Goal: Task Accomplishment & Management: Complete application form

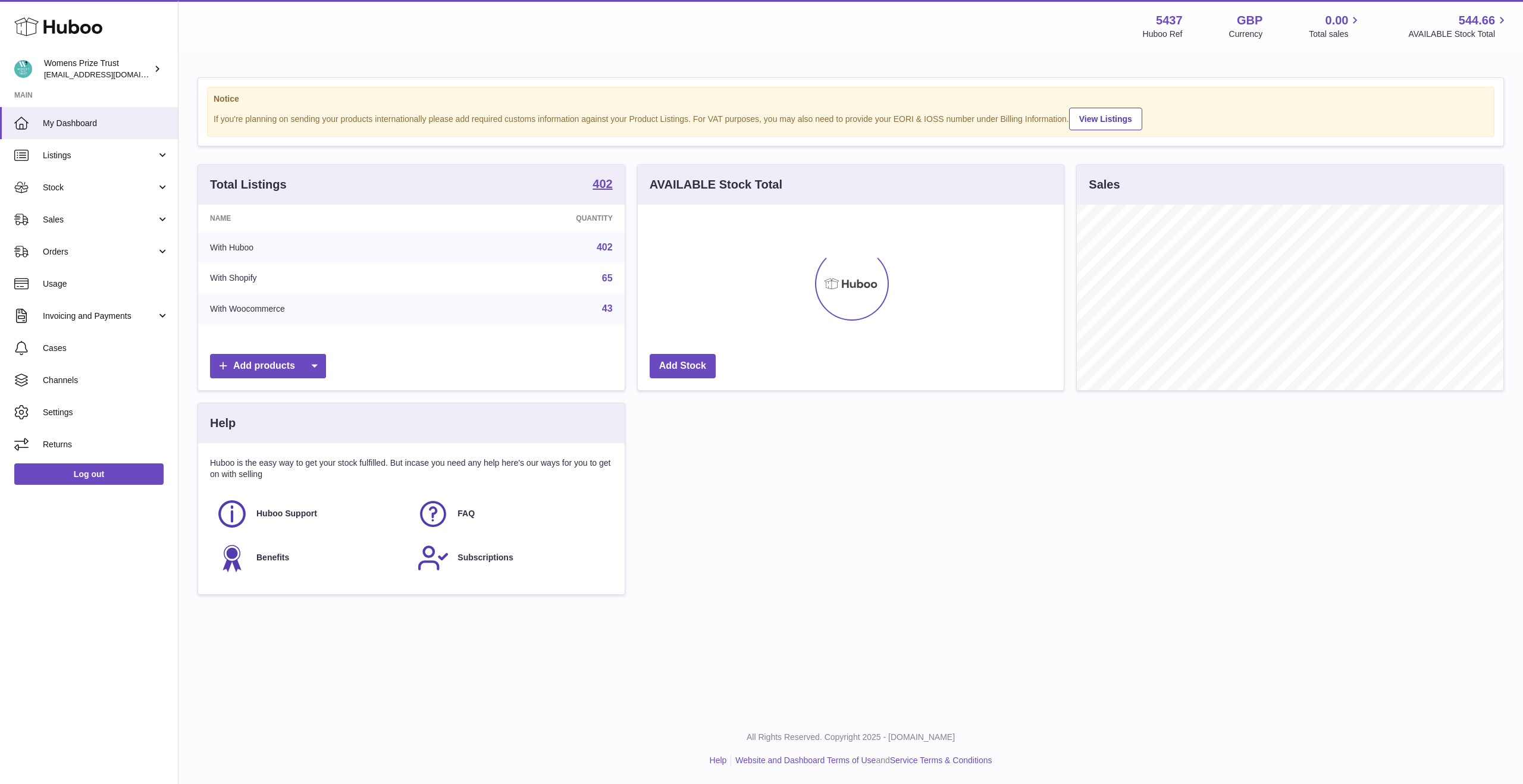
scroll to position [186, 426]
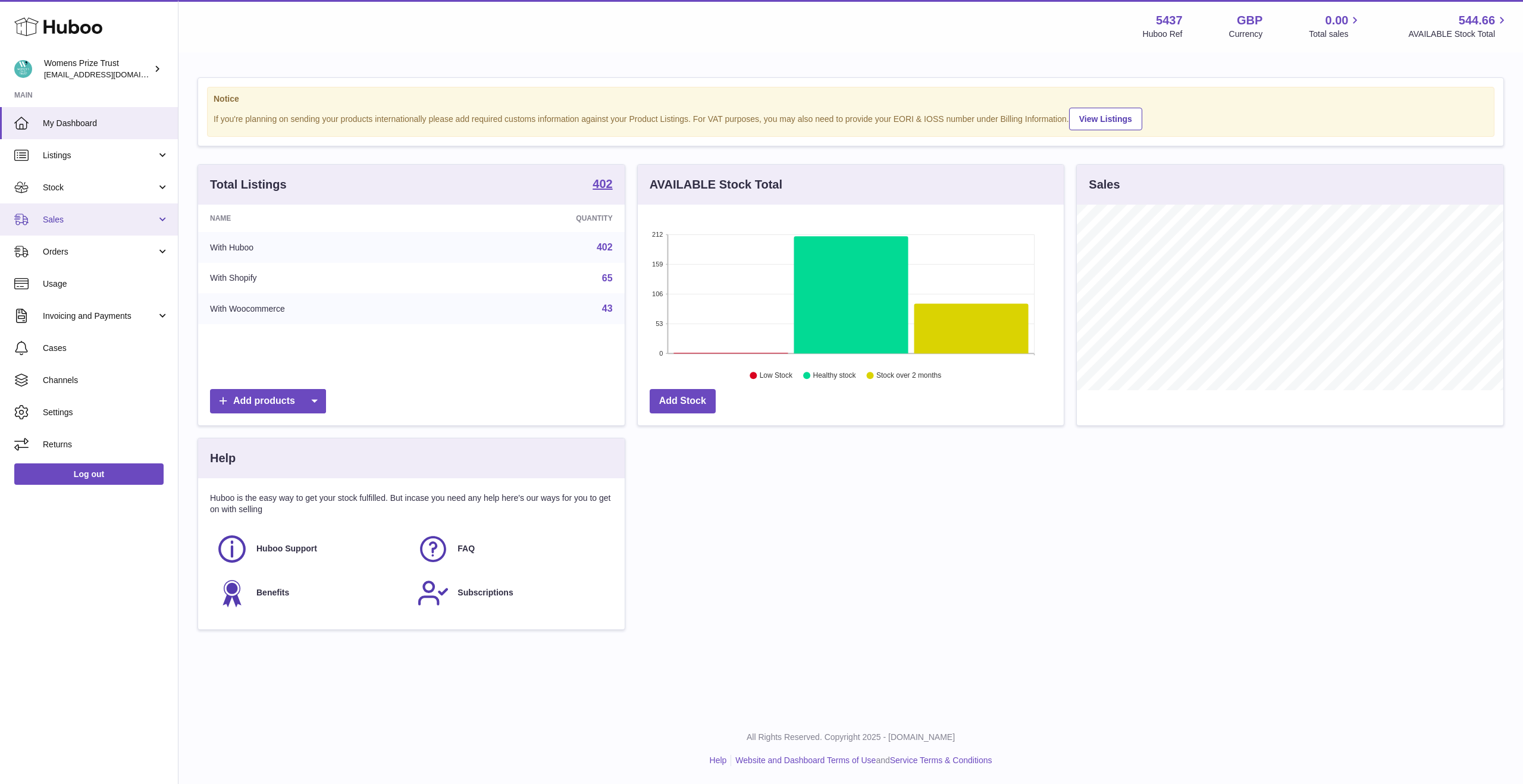
click at [100, 219] on span "Sales" at bounding box center [100, 220] width 114 height 11
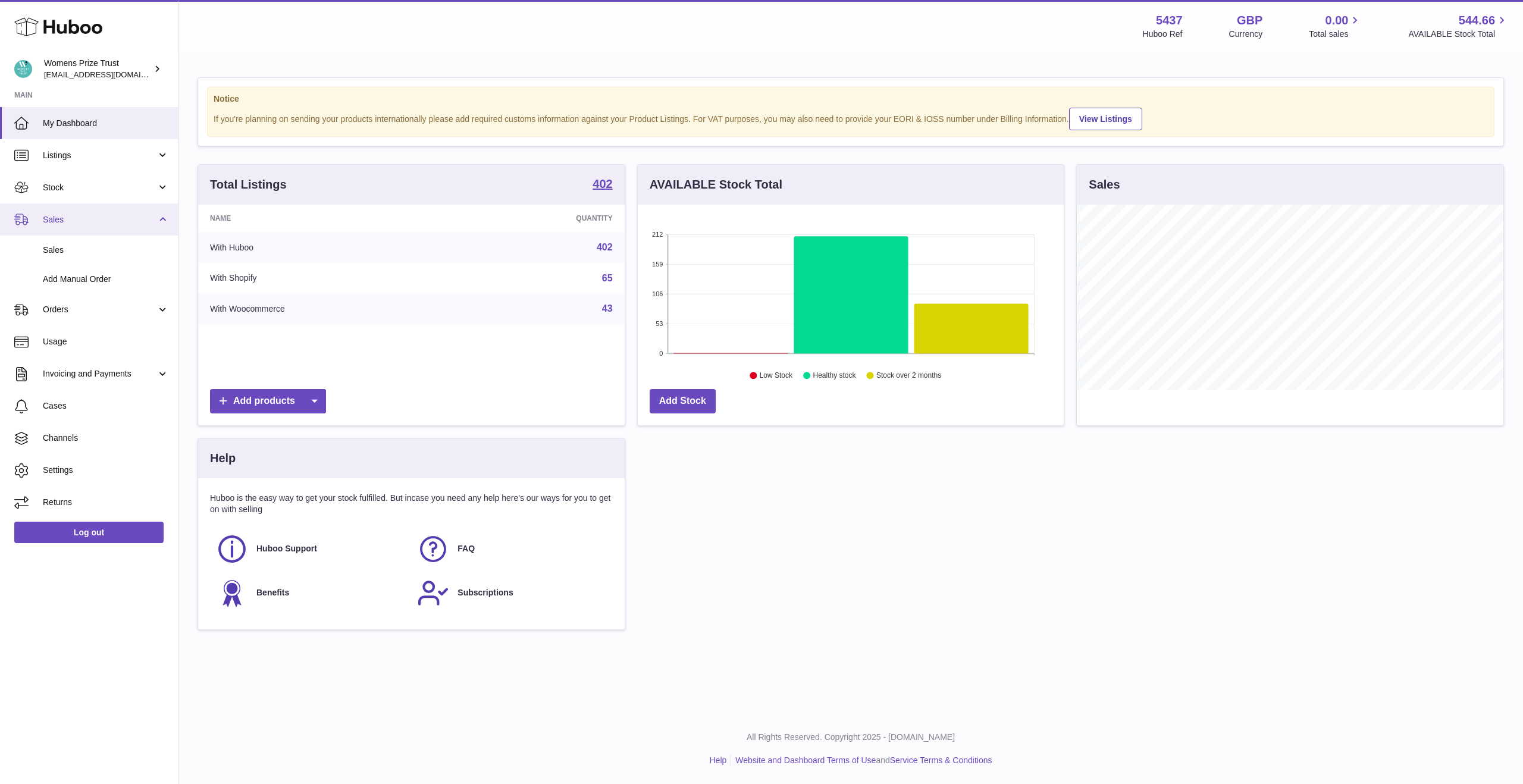
click at [100, 219] on span "Sales" at bounding box center [100, 220] width 114 height 11
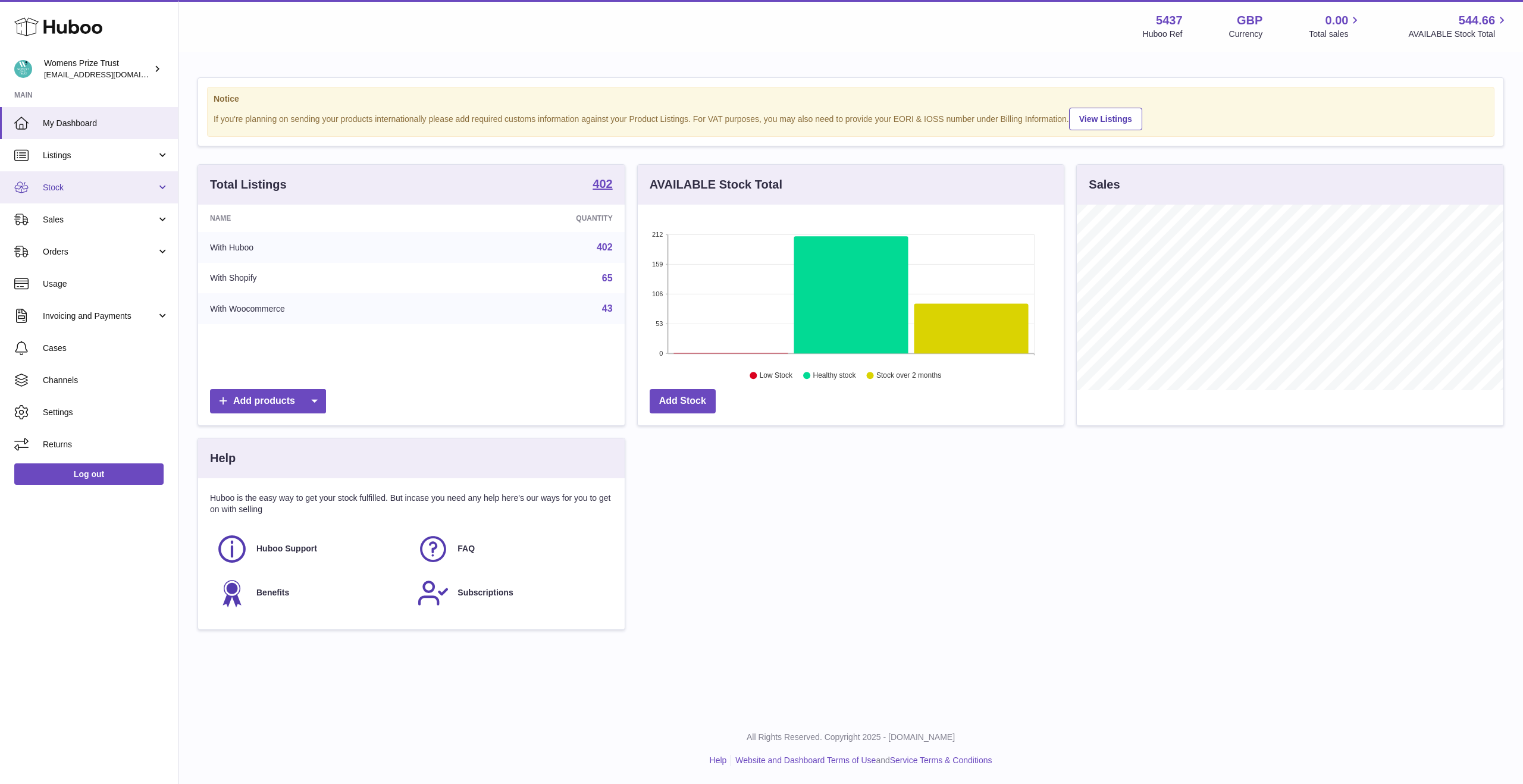
click at [105, 190] on span "Stock" at bounding box center [100, 188] width 114 height 11
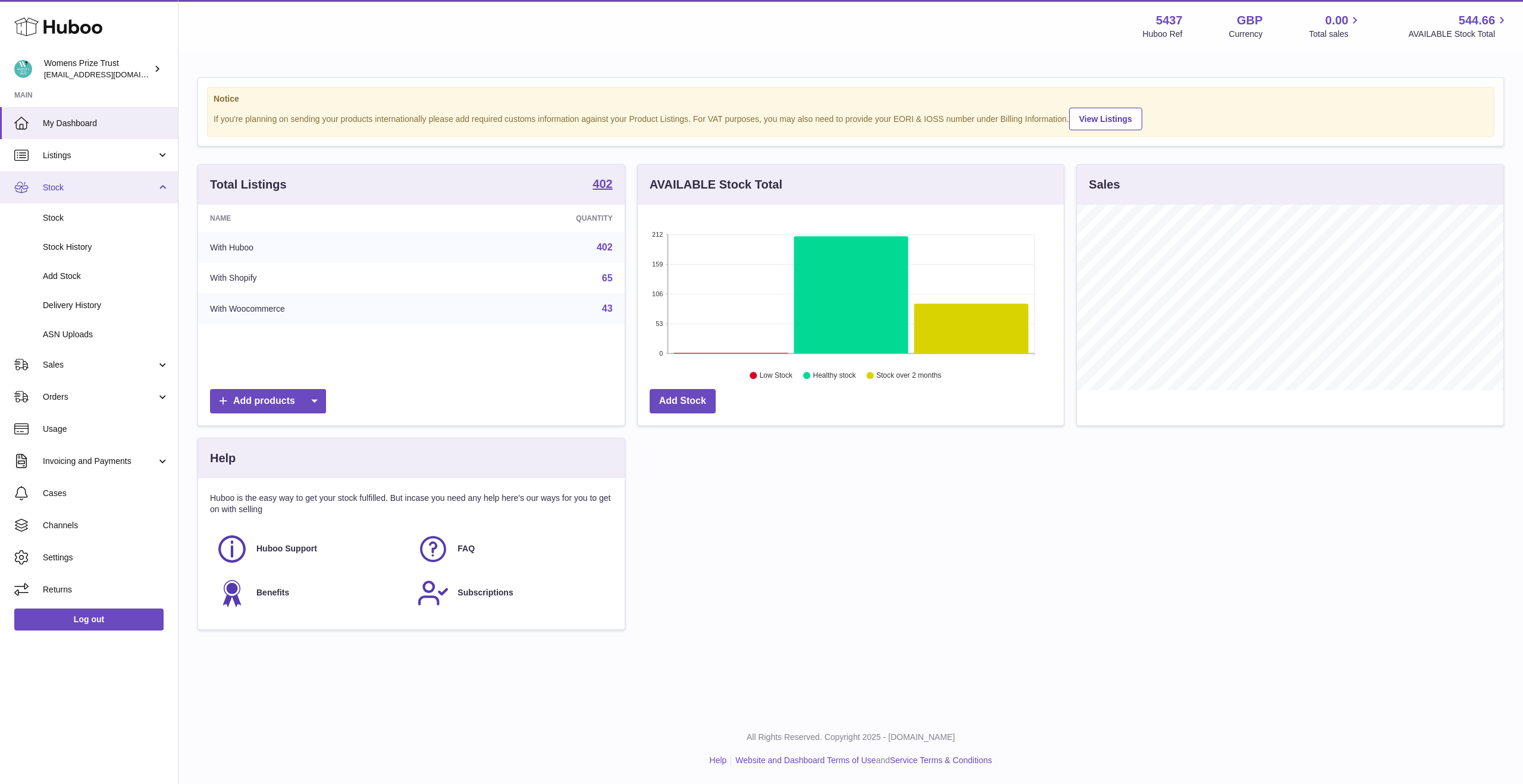
click at [105, 190] on span "Stock" at bounding box center [100, 188] width 114 height 11
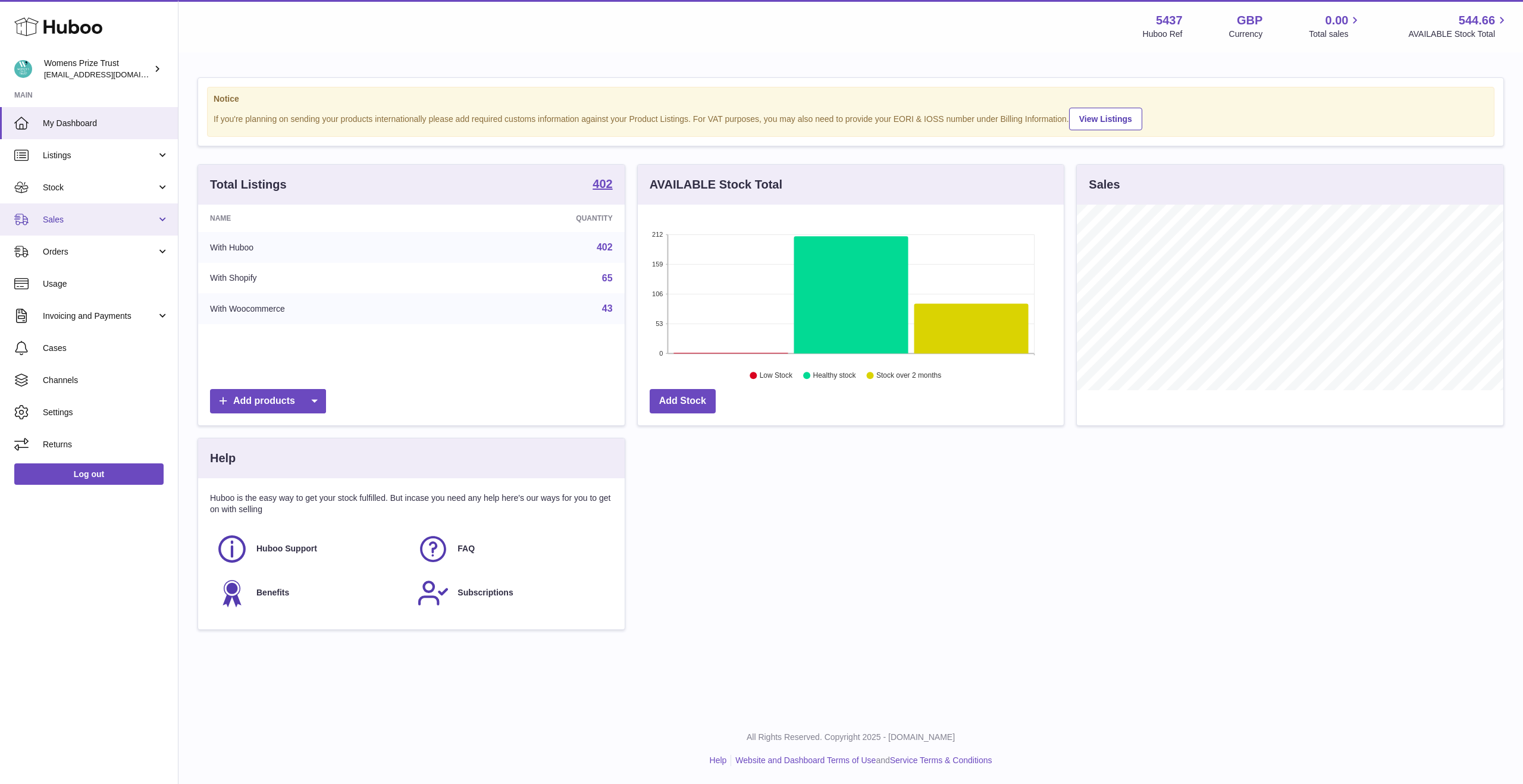
click at [107, 215] on span "Sales" at bounding box center [100, 220] width 114 height 11
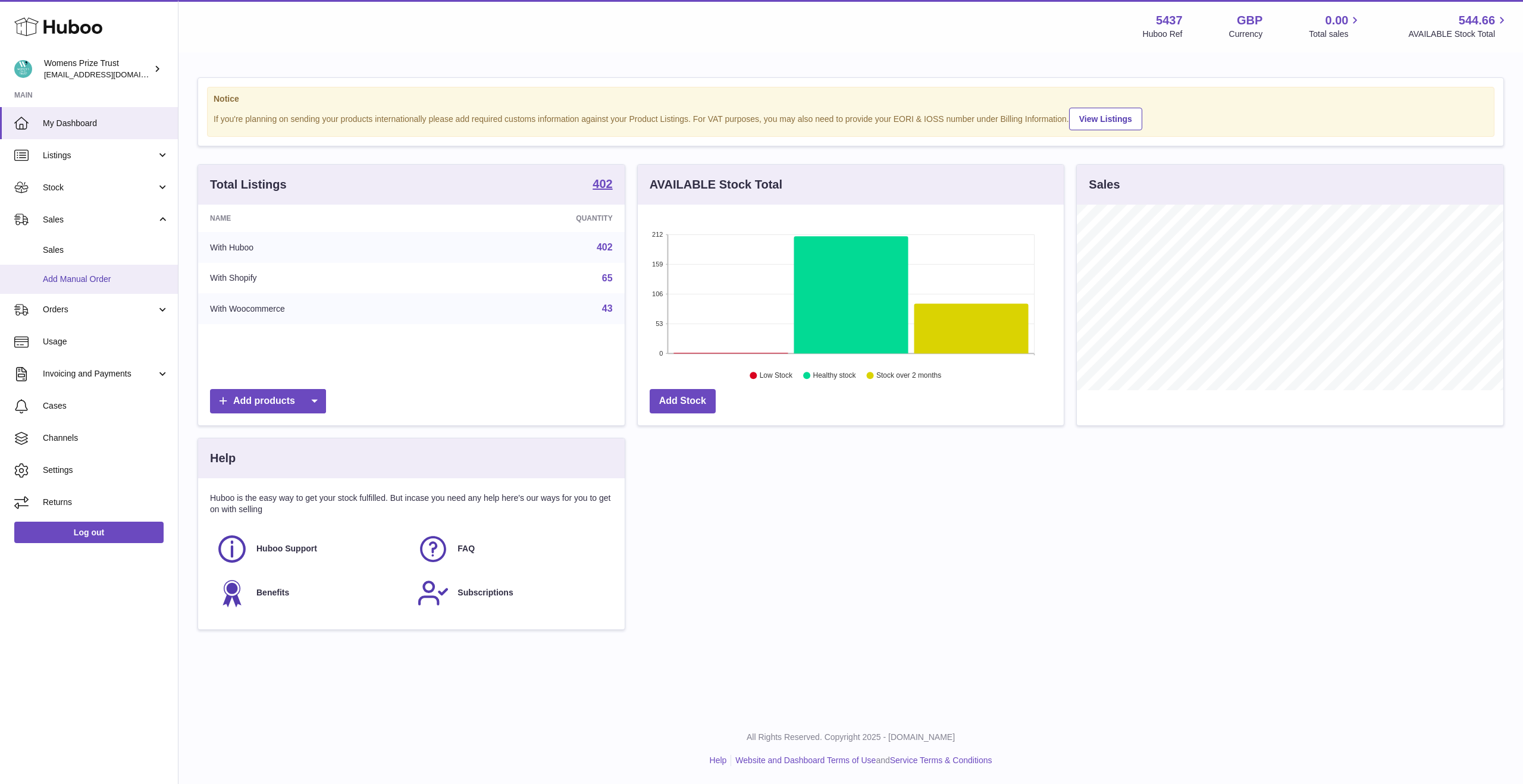
click at [90, 283] on span "Add Manual Order" at bounding box center [105, 279] width 126 height 11
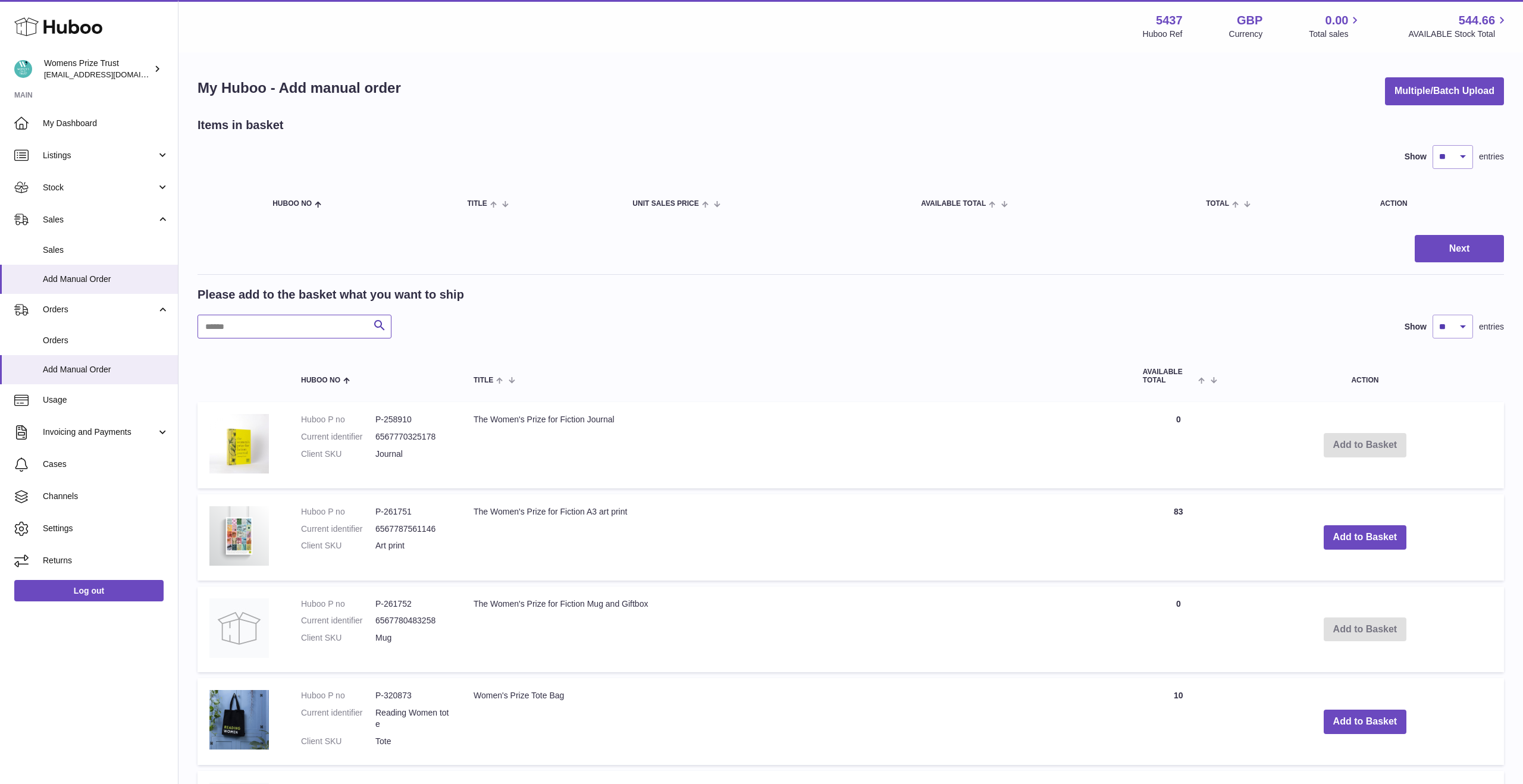
click at [303, 335] on input "text" at bounding box center [294, 326] width 194 height 23
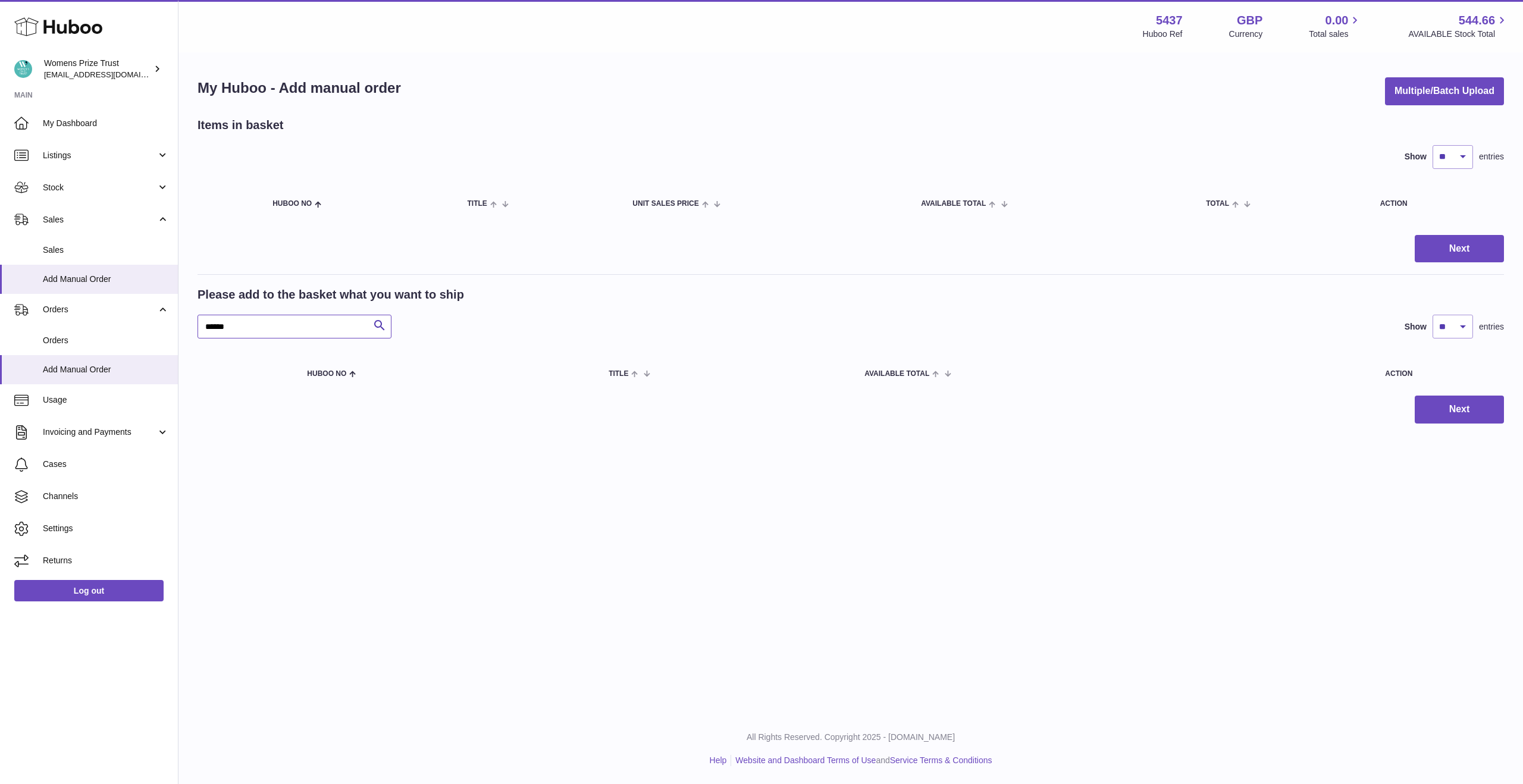
click at [303, 335] on input "******" at bounding box center [294, 326] width 194 height 23
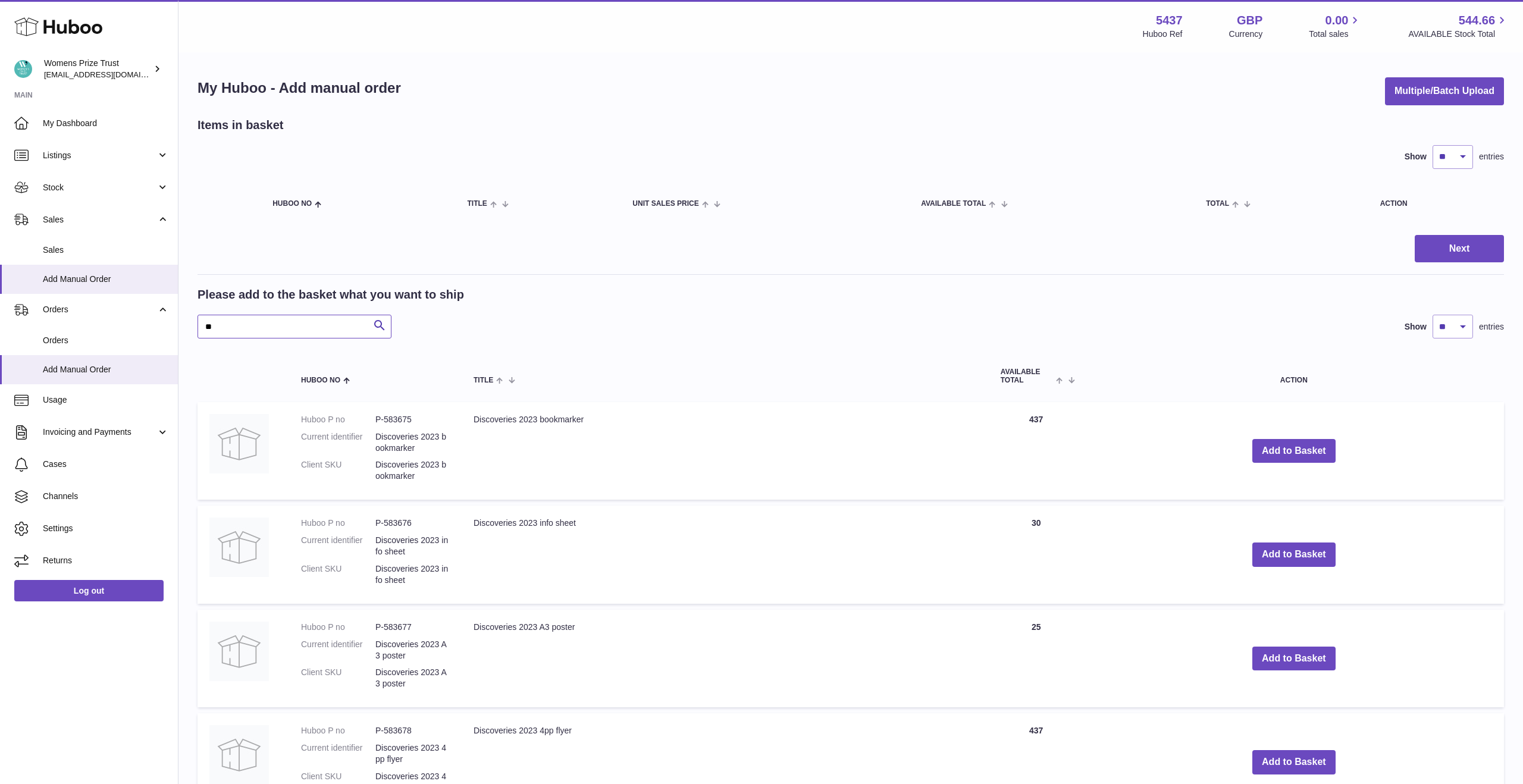
type input "*"
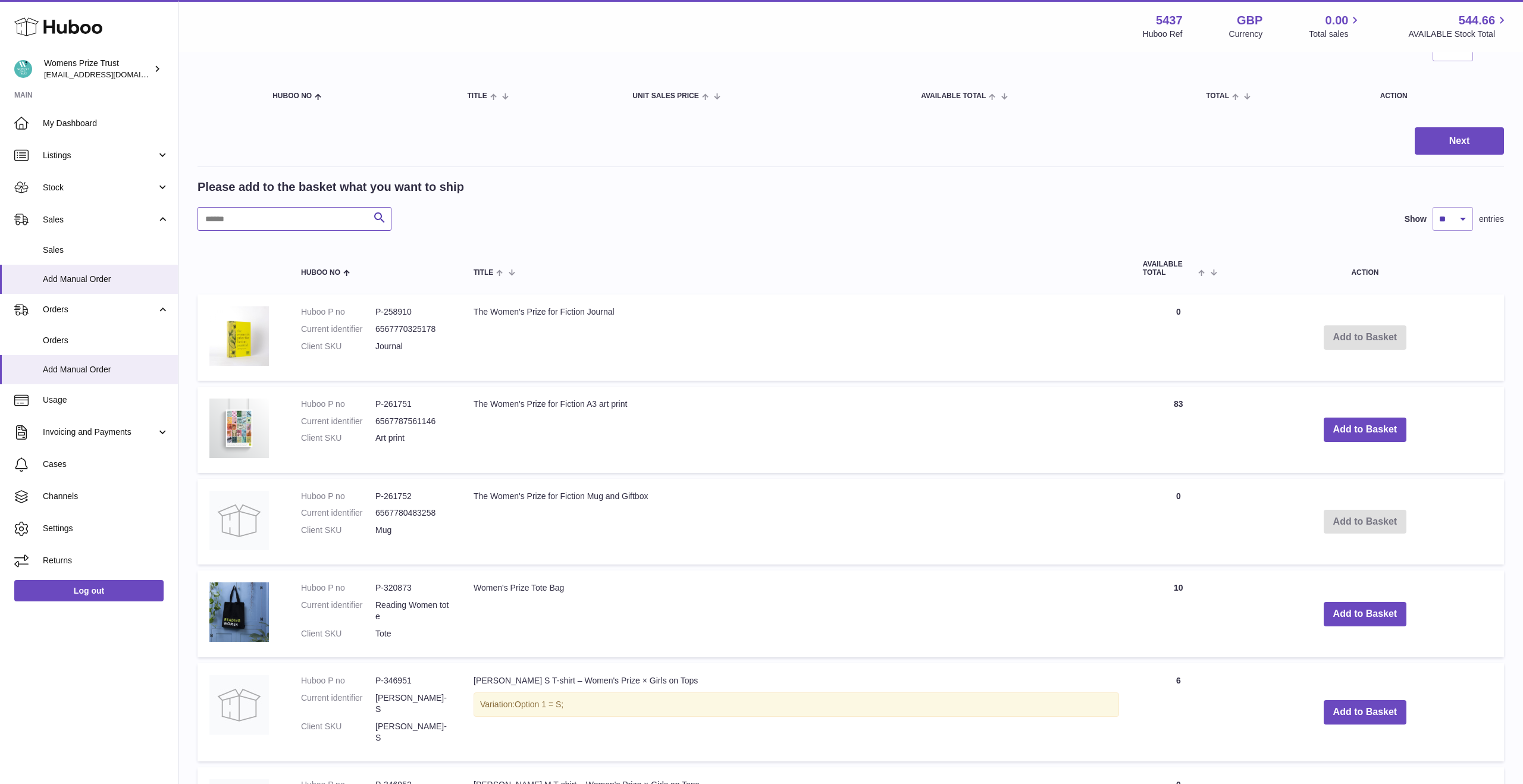
scroll to position [114, 0]
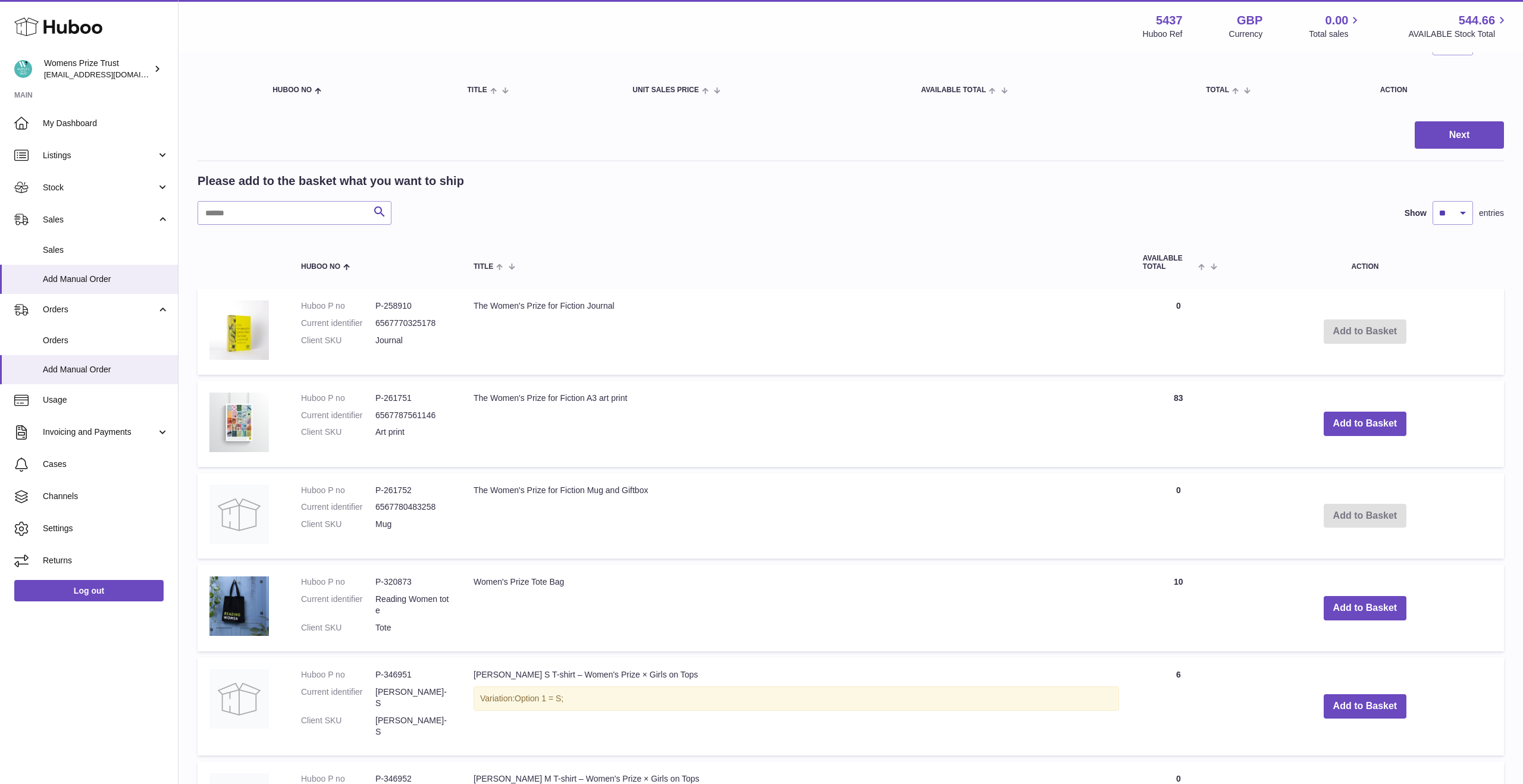
click at [526, 506] on td "The Women's Prize for Fiction Mug and Giftbox" at bounding box center [796, 516] width 670 height 86
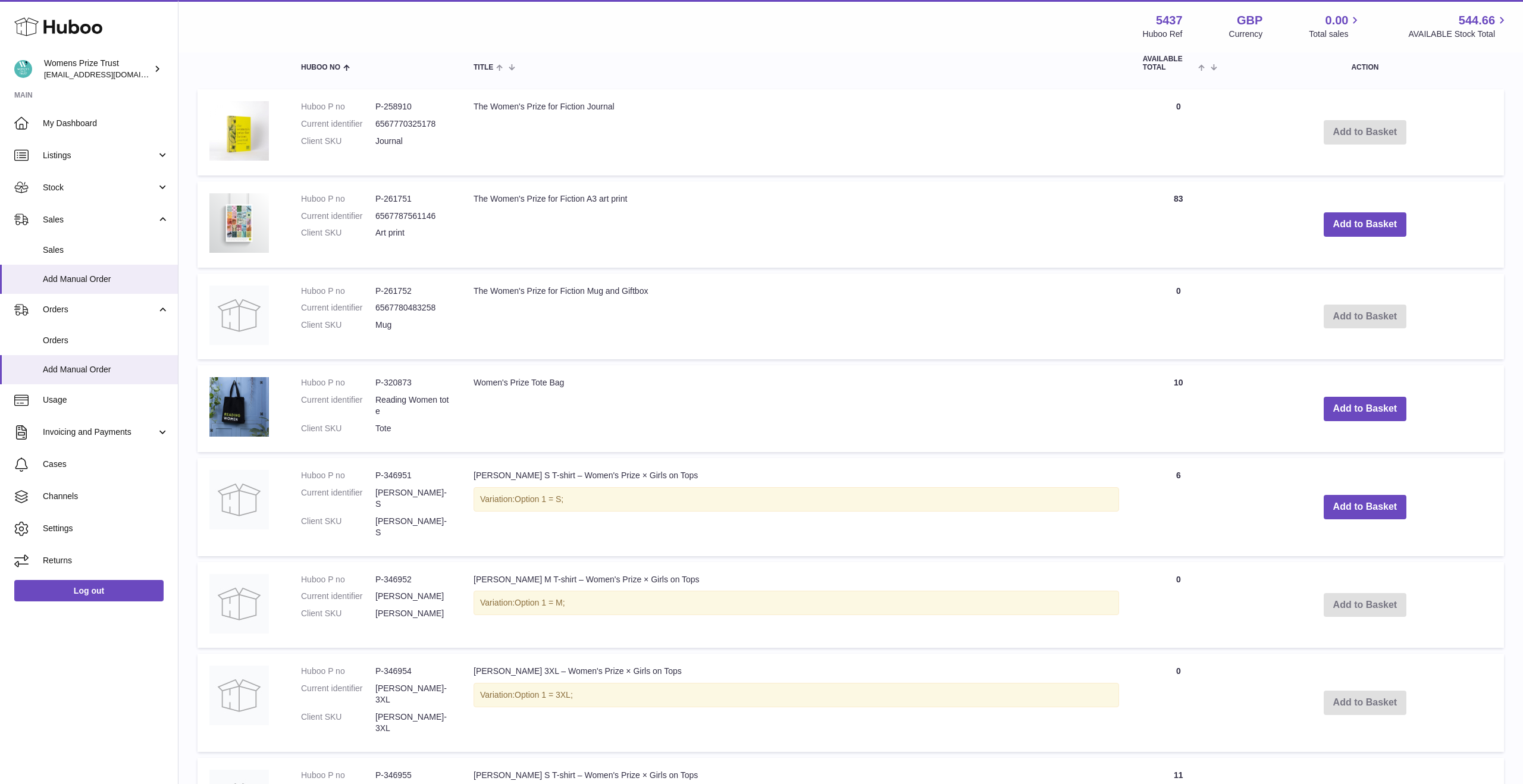
scroll to position [0, 0]
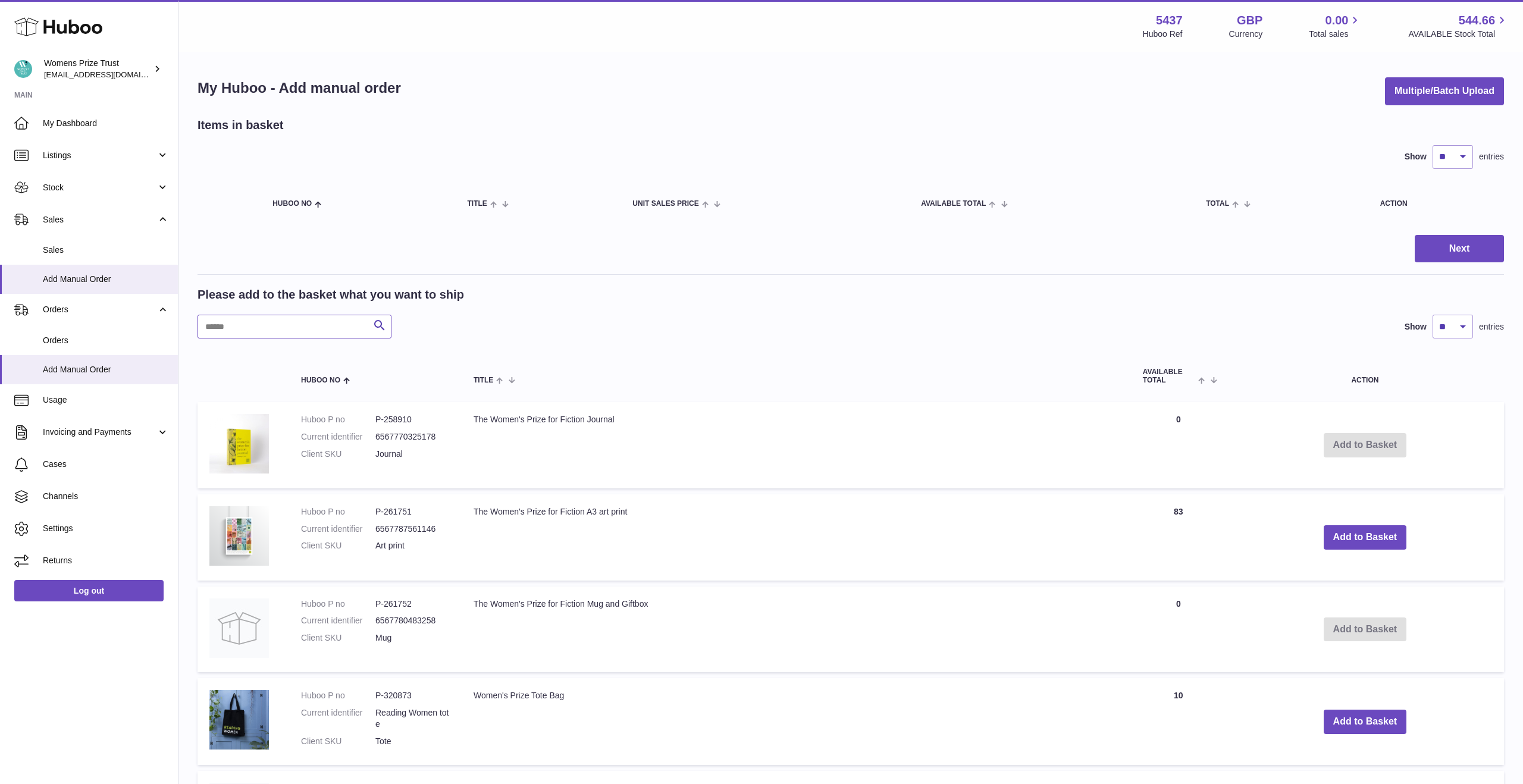
click at [243, 328] on input "text" at bounding box center [294, 326] width 194 height 23
click at [154, 148] on link "Listings" at bounding box center [89, 155] width 178 height 32
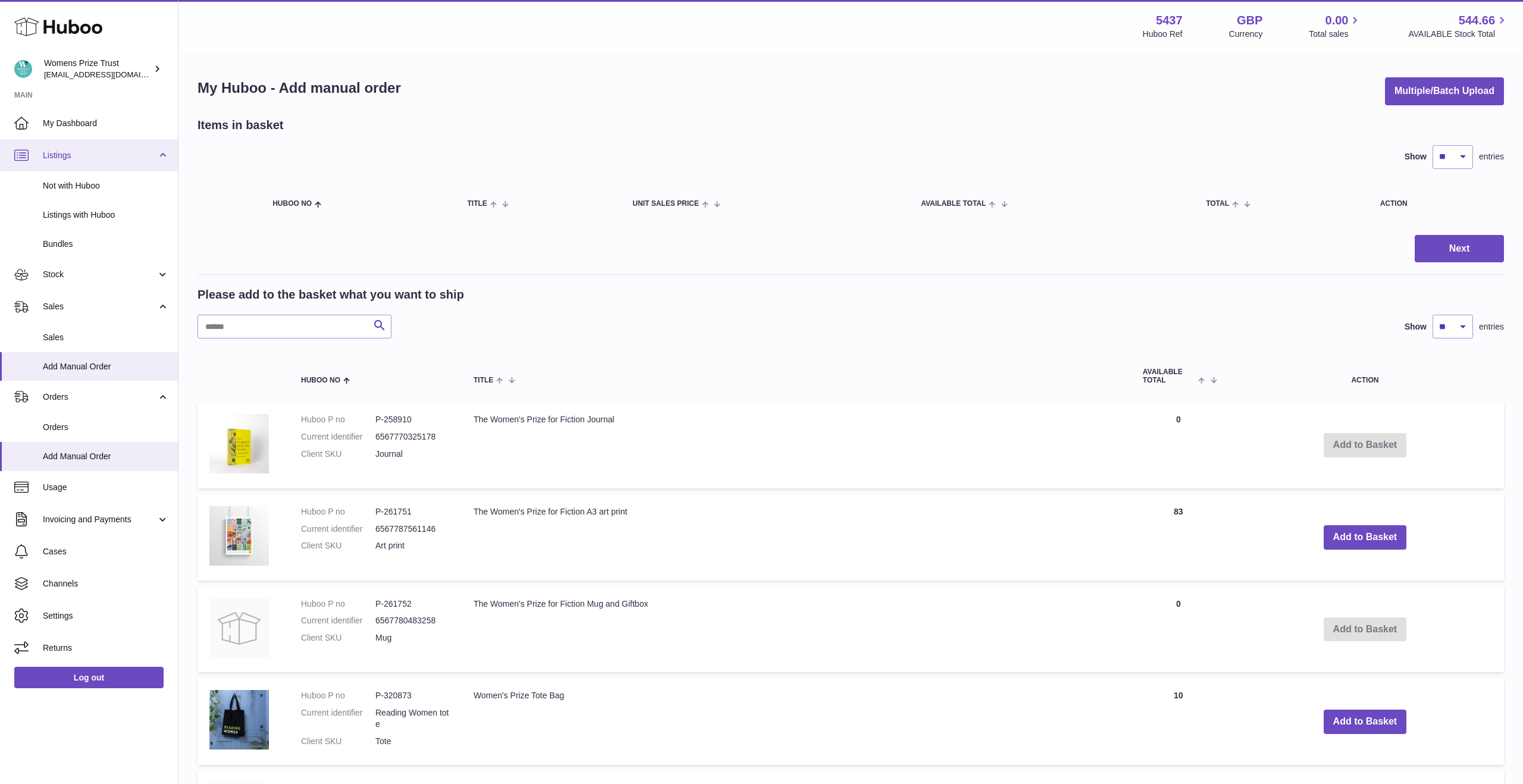
click at [154, 148] on link "Listings" at bounding box center [89, 155] width 178 height 32
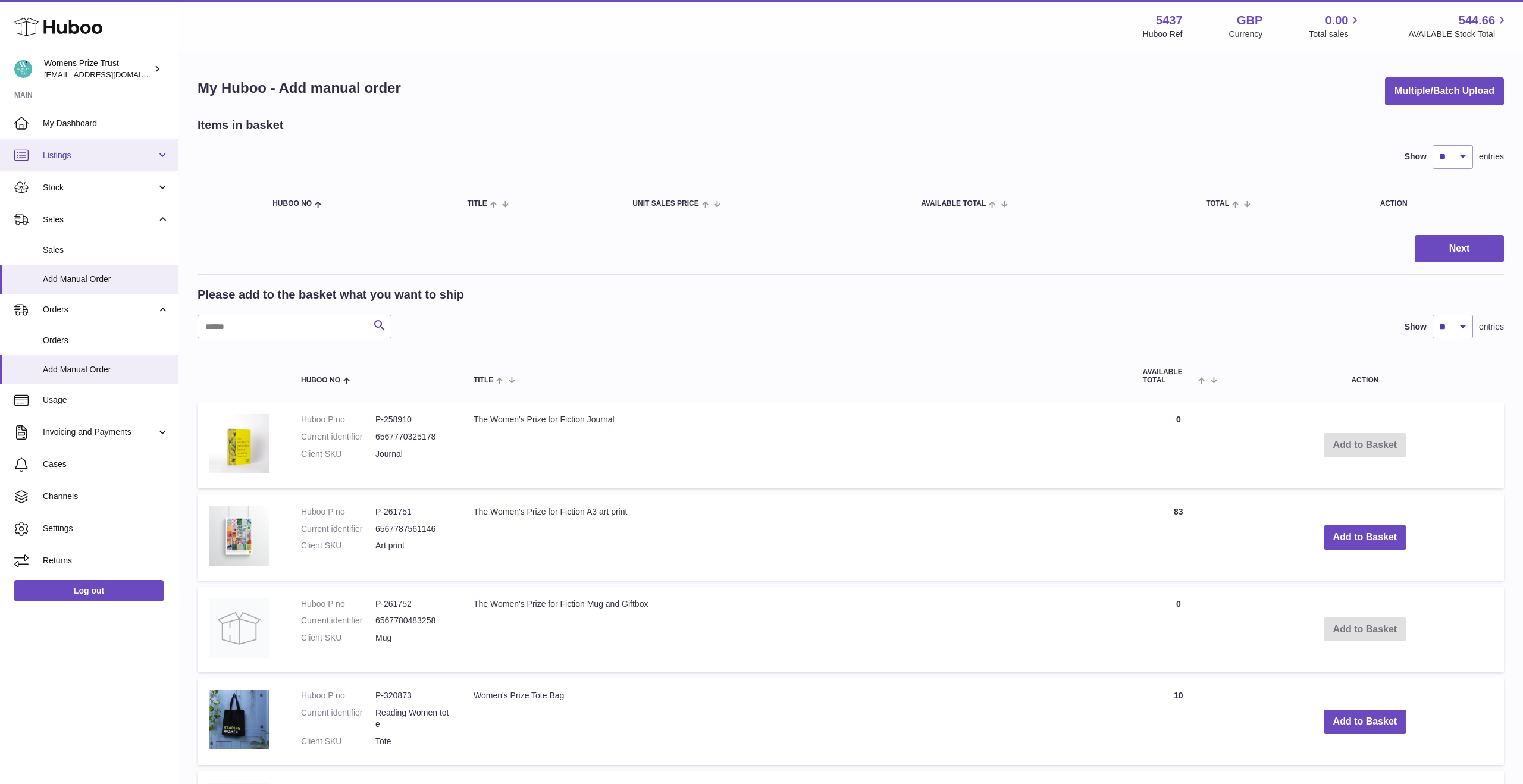
click at [152, 154] on span "Listings" at bounding box center [100, 155] width 114 height 11
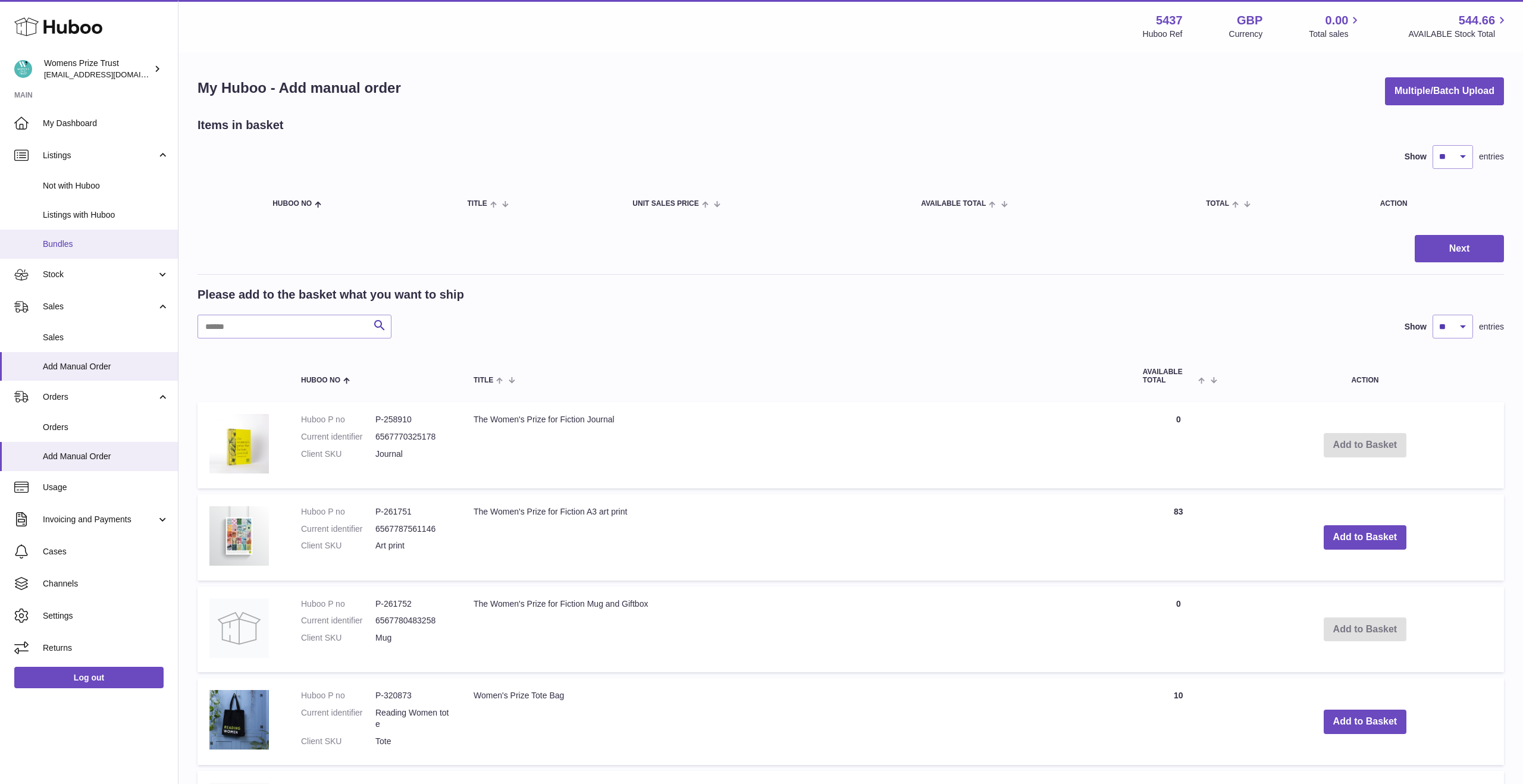
click at [62, 244] on span "Bundles" at bounding box center [105, 244] width 126 height 11
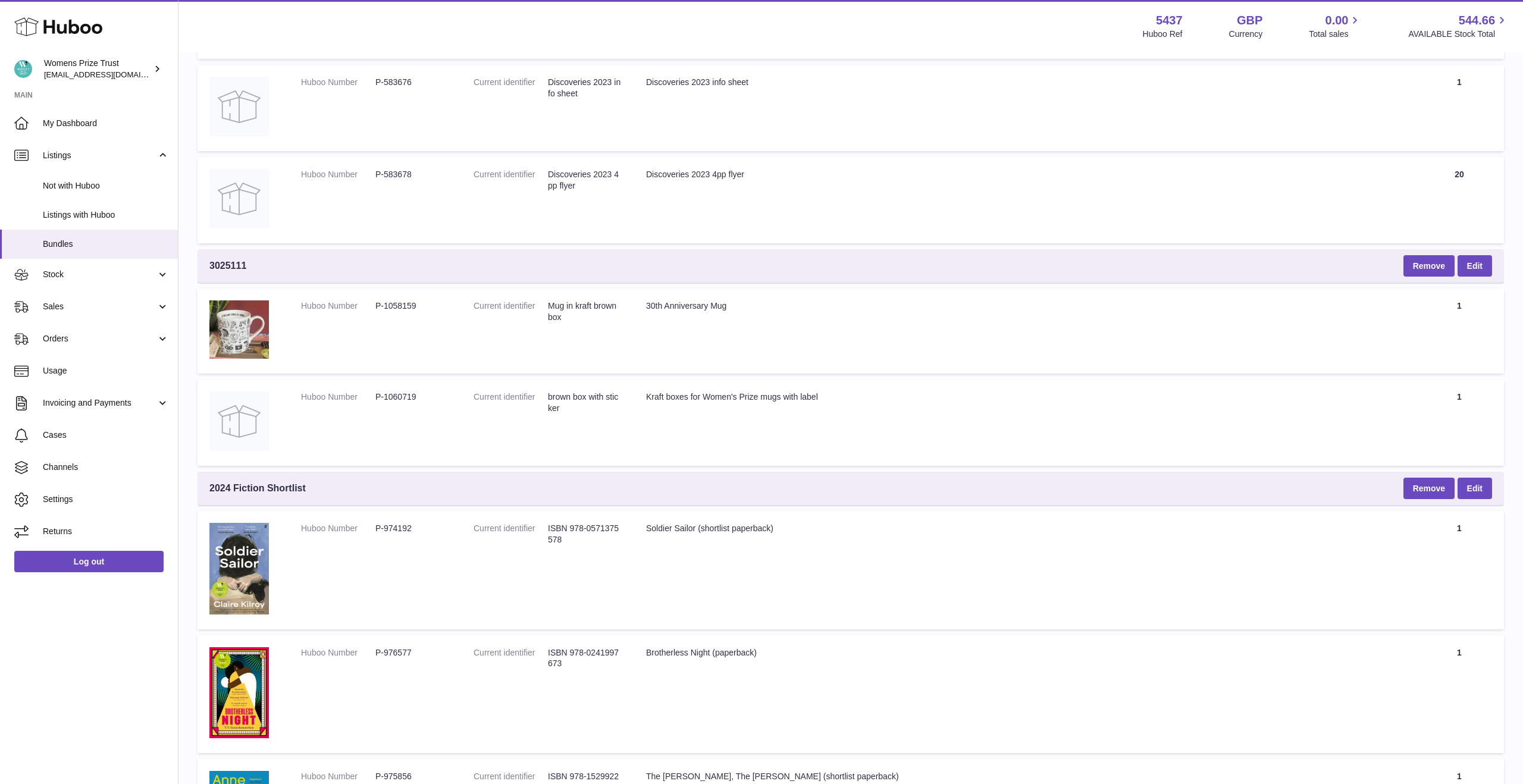
scroll to position [8243, 0]
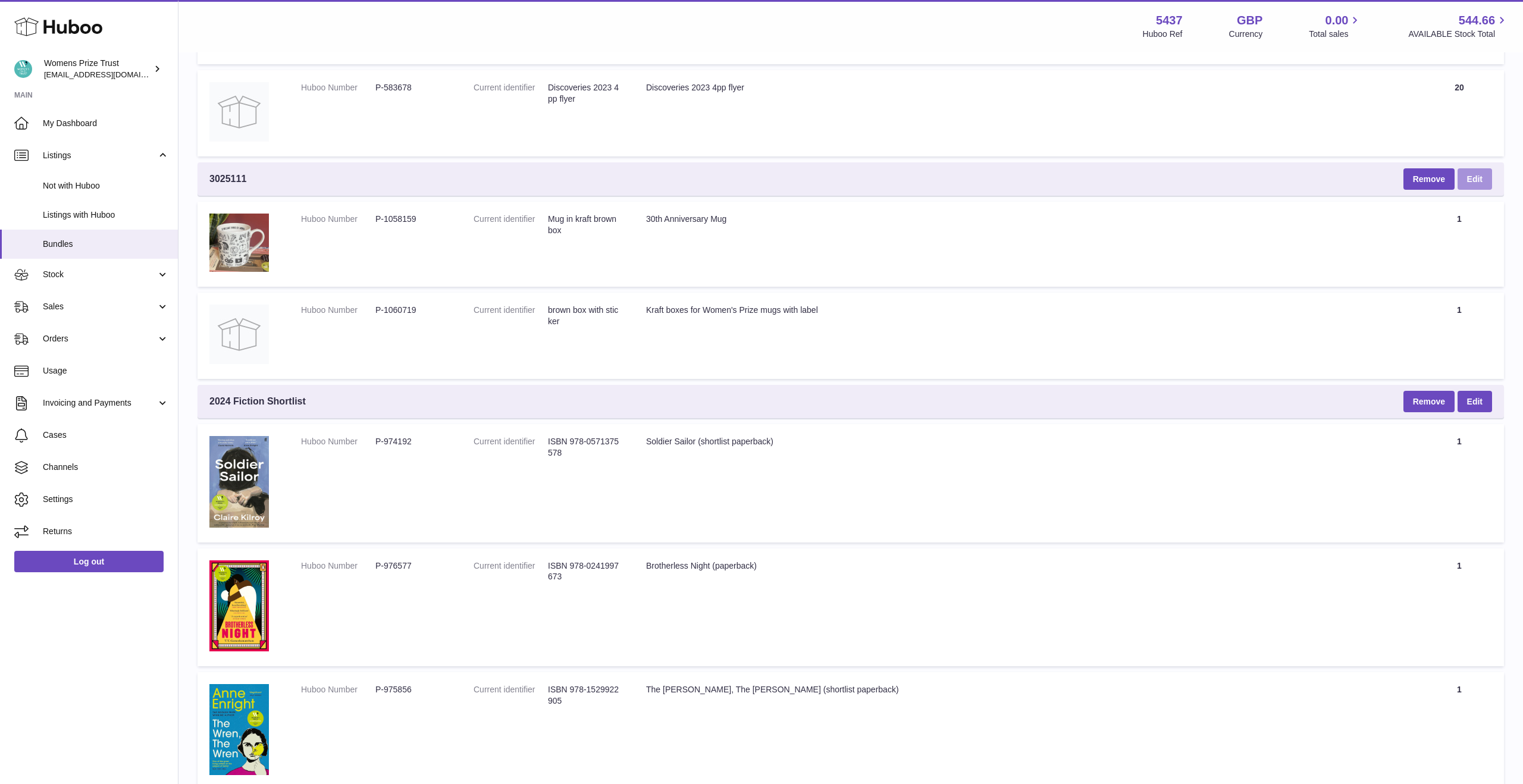
click at [1477, 185] on link "Edit" at bounding box center [1475, 179] width 34 height 21
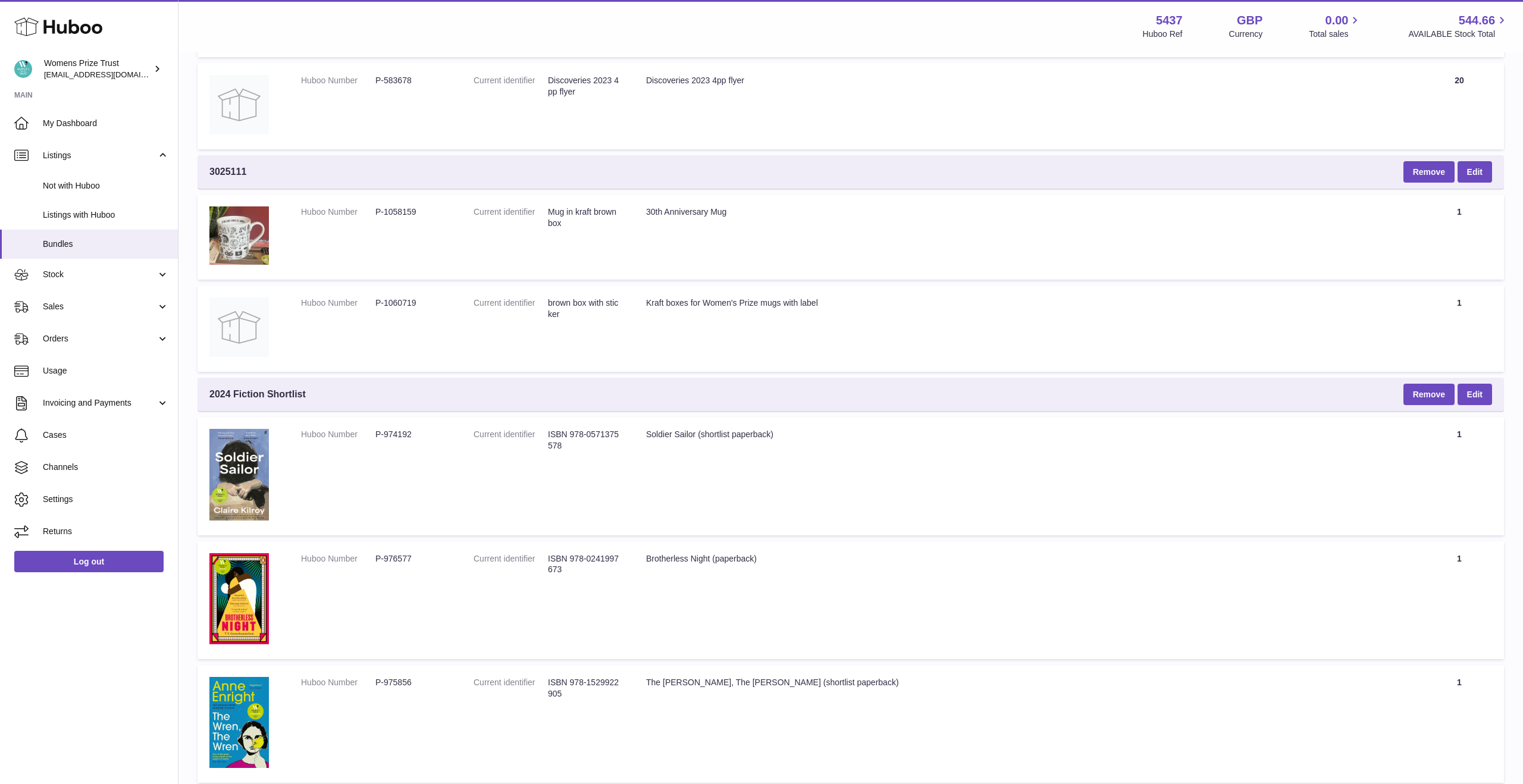
scroll to position [8252, 0]
drag, startPoint x: 247, startPoint y: 168, endPoint x: 202, endPoint y: 168, distance: 45.0
click at [202, 168] on div "3025111 Remove Edit" at bounding box center [851, 170] width 1306 height 33
copy span "3025111"
click at [120, 345] on link "Orders" at bounding box center [89, 339] width 178 height 32
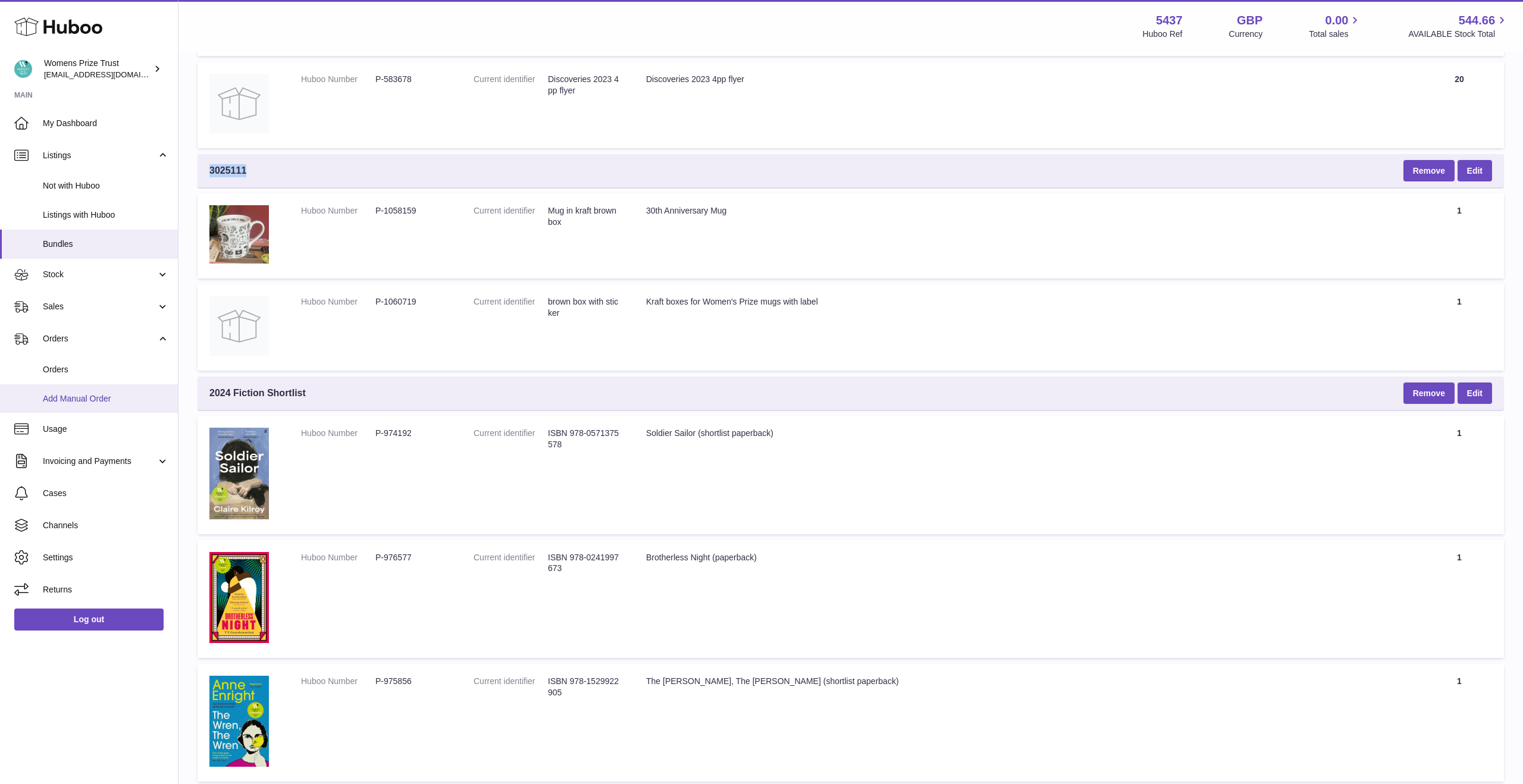
click at [104, 399] on span "Add Manual Order" at bounding box center [105, 399] width 126 height 11
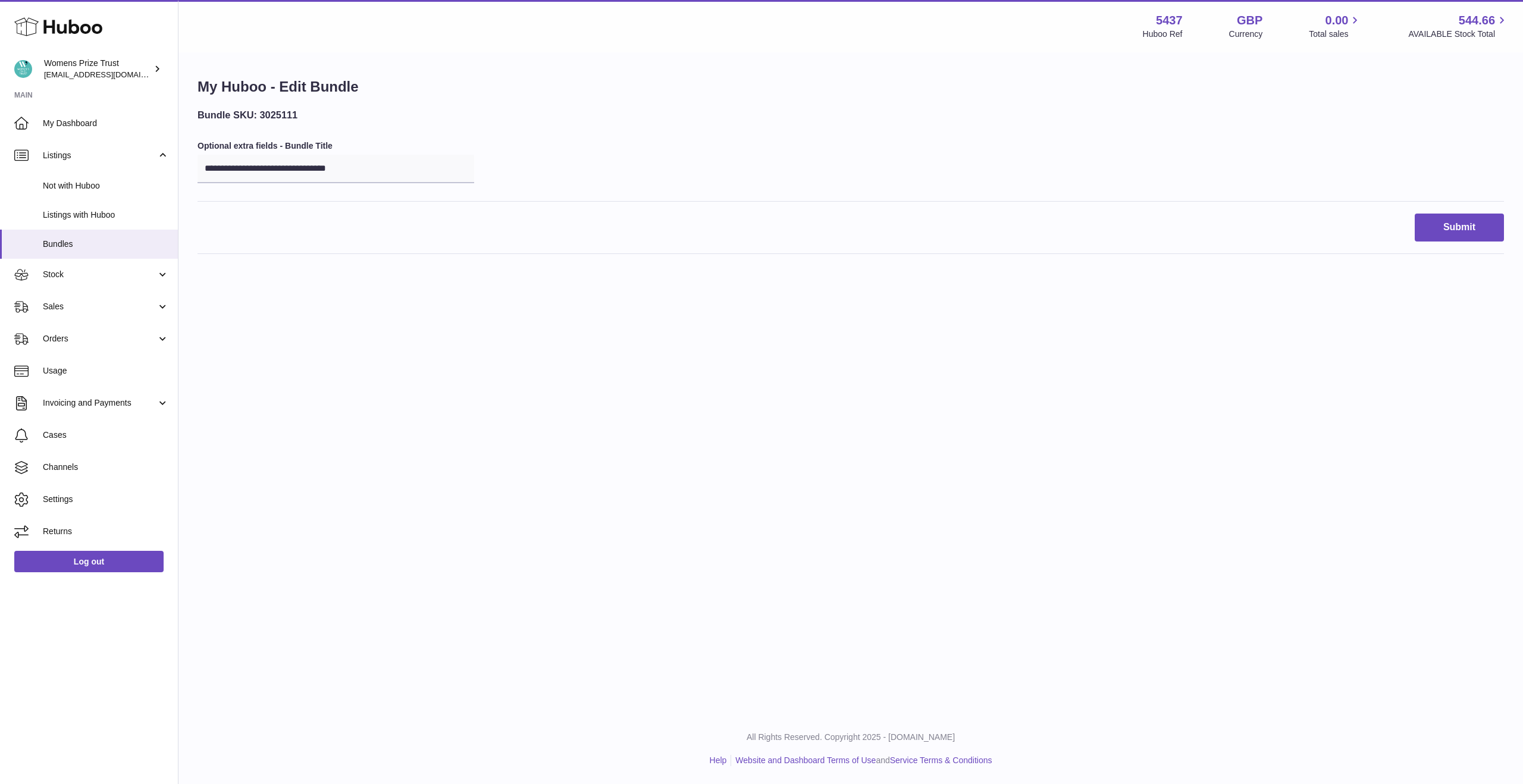
click at [276, 114] on h3 "Bundle SKU: 3025111" at bounding box center [336, 115] width 276 height 13
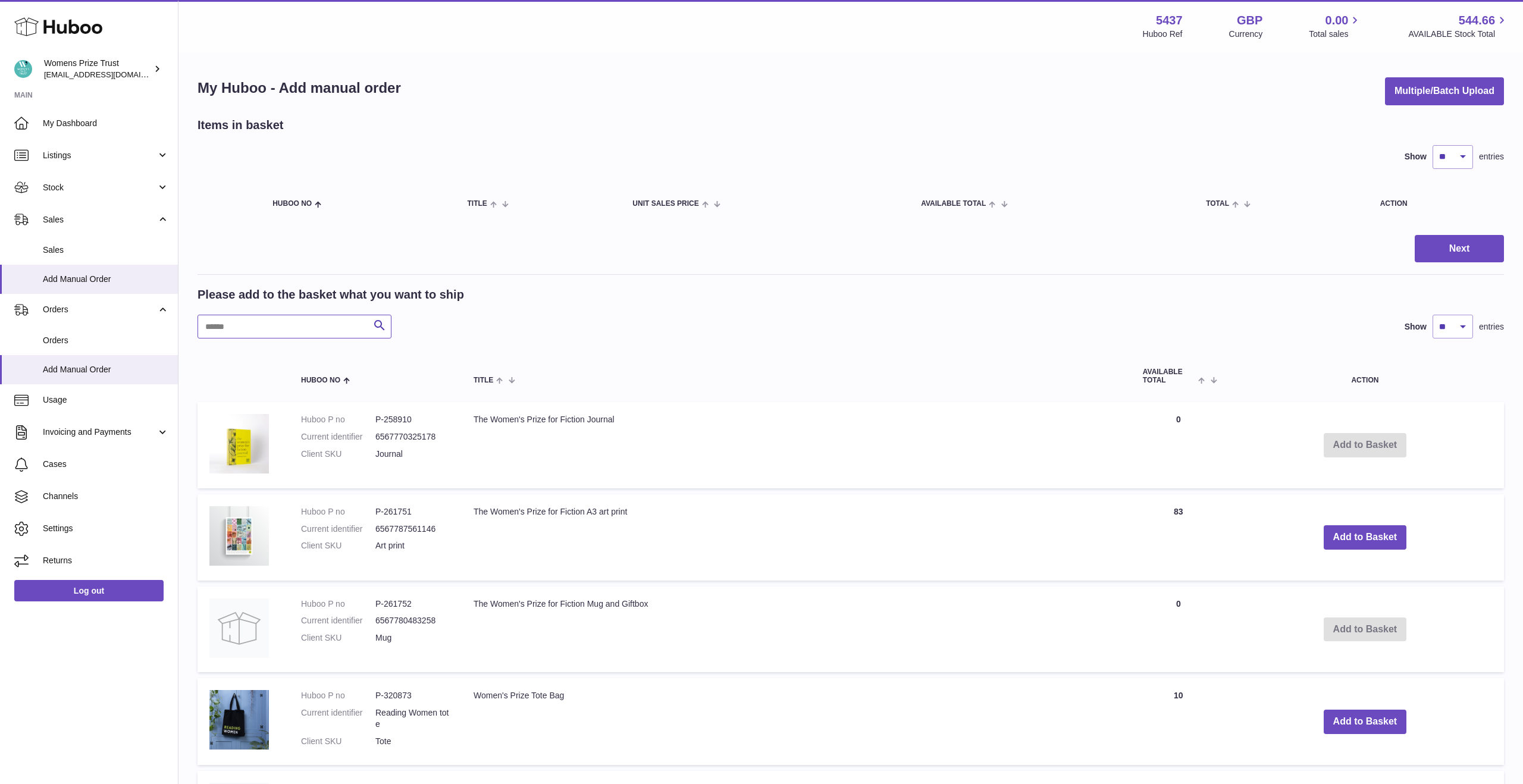
click at [247, 327] on input "text" at bounding box center [294, 326] width 194 height 23
paste input "*******"
type input "*******"
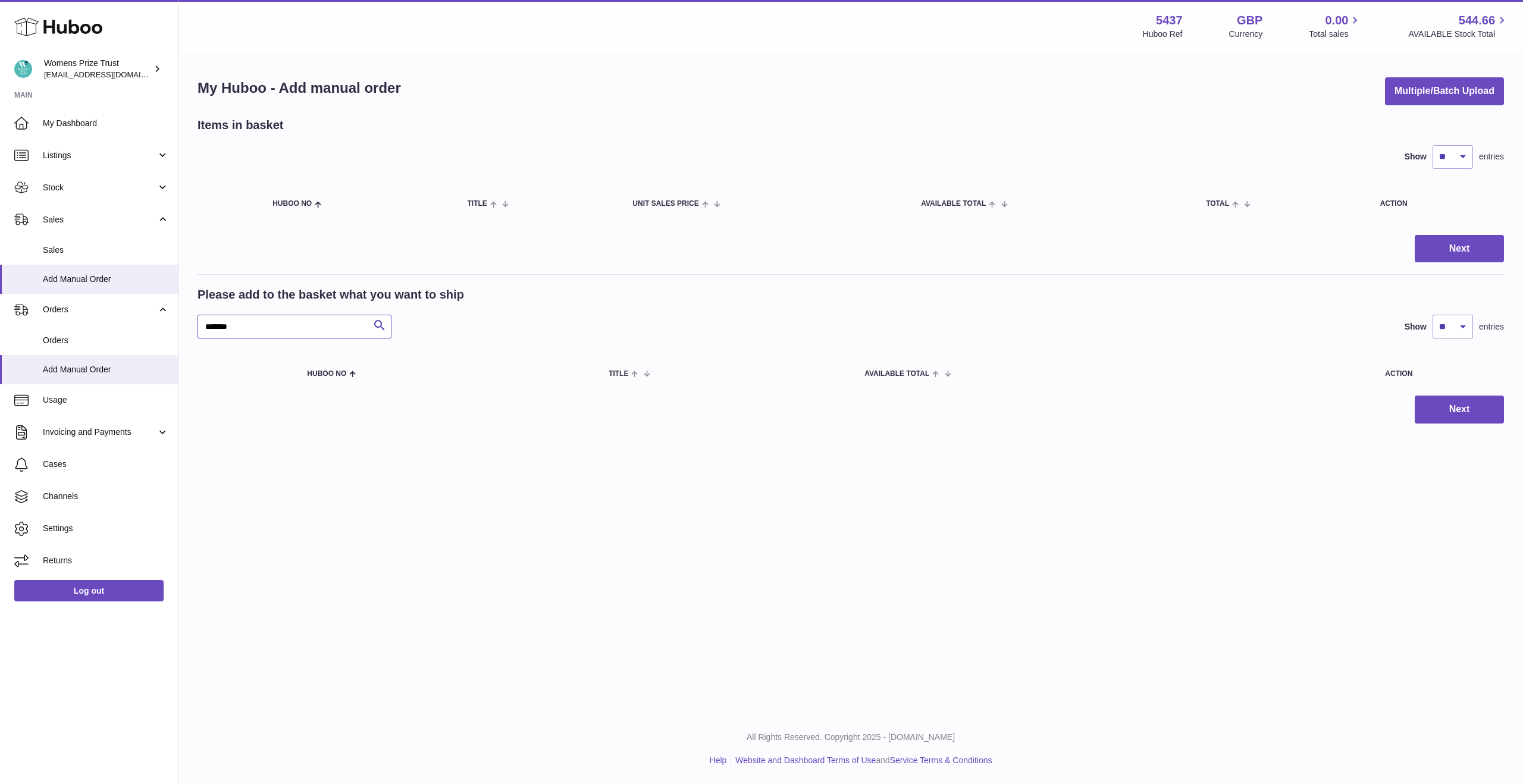
click at [360, 332] on input "*******" at bounding box center [294, 326] width 194 height 23
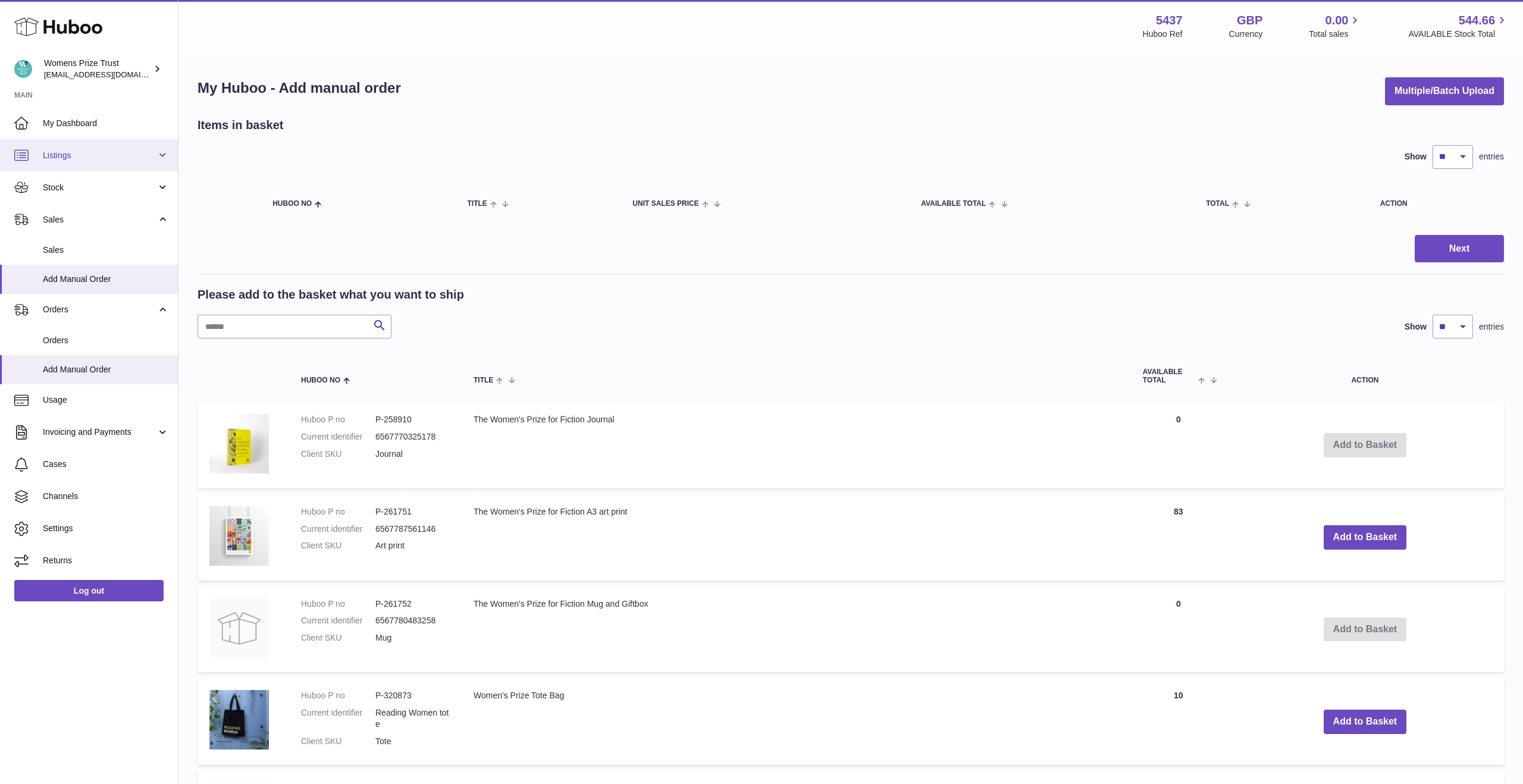
click at [125, 158] on span "Listings" at bounding box center [100, 155] width 114 height 11
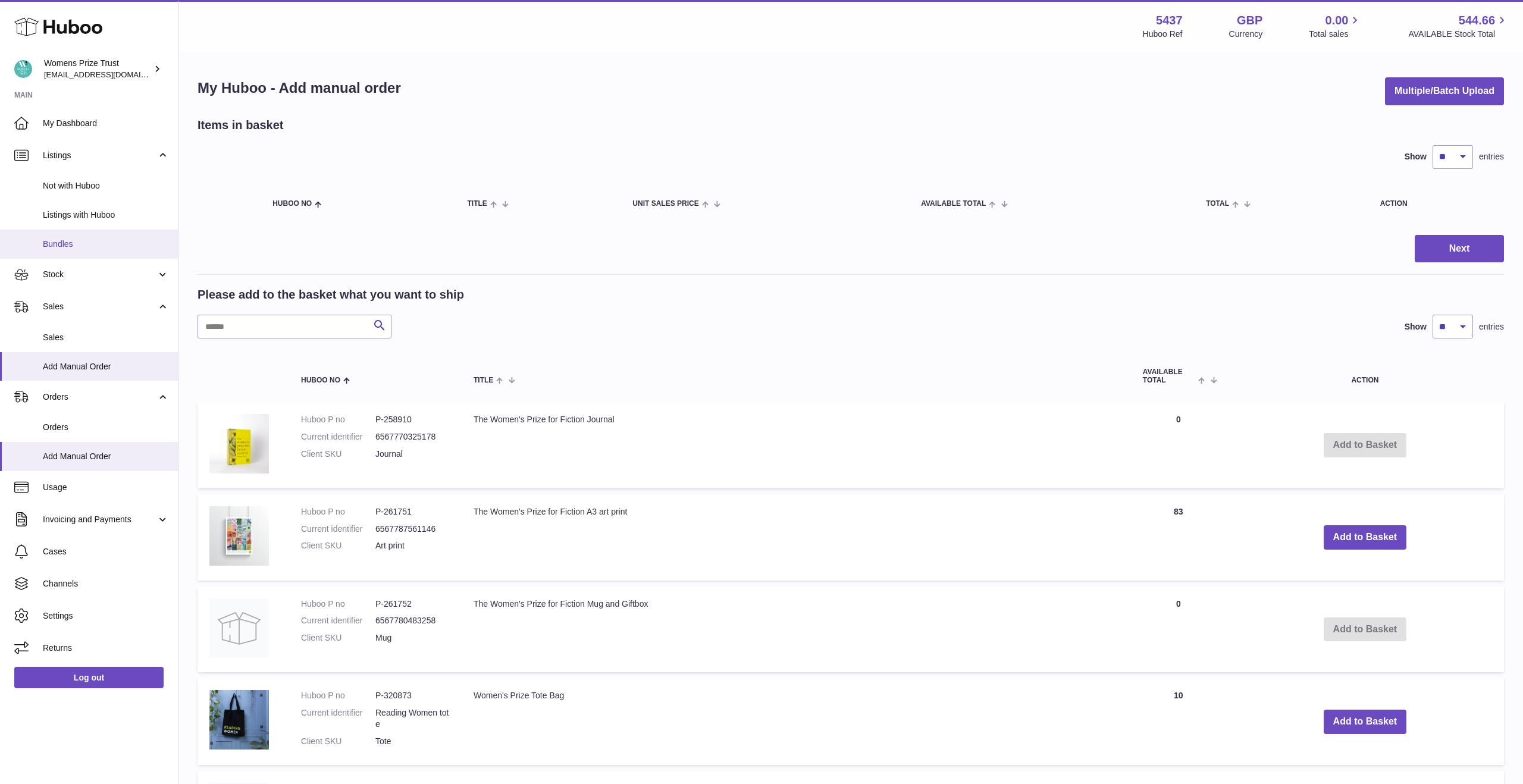
click at [100, 236] on link "Bundles" at bounding box center [89, 244] width 178 height 29
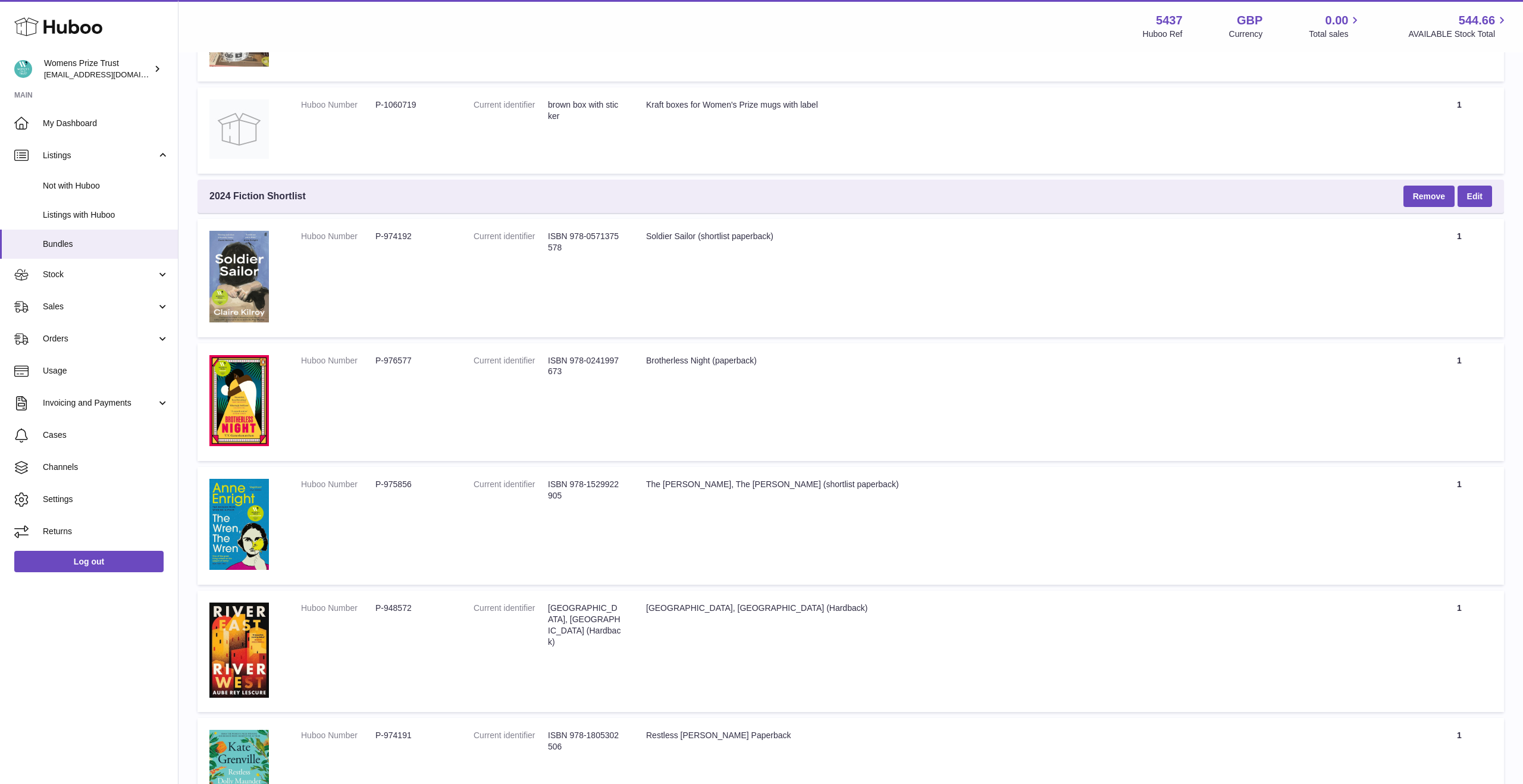
scroll to position [8380, 0]
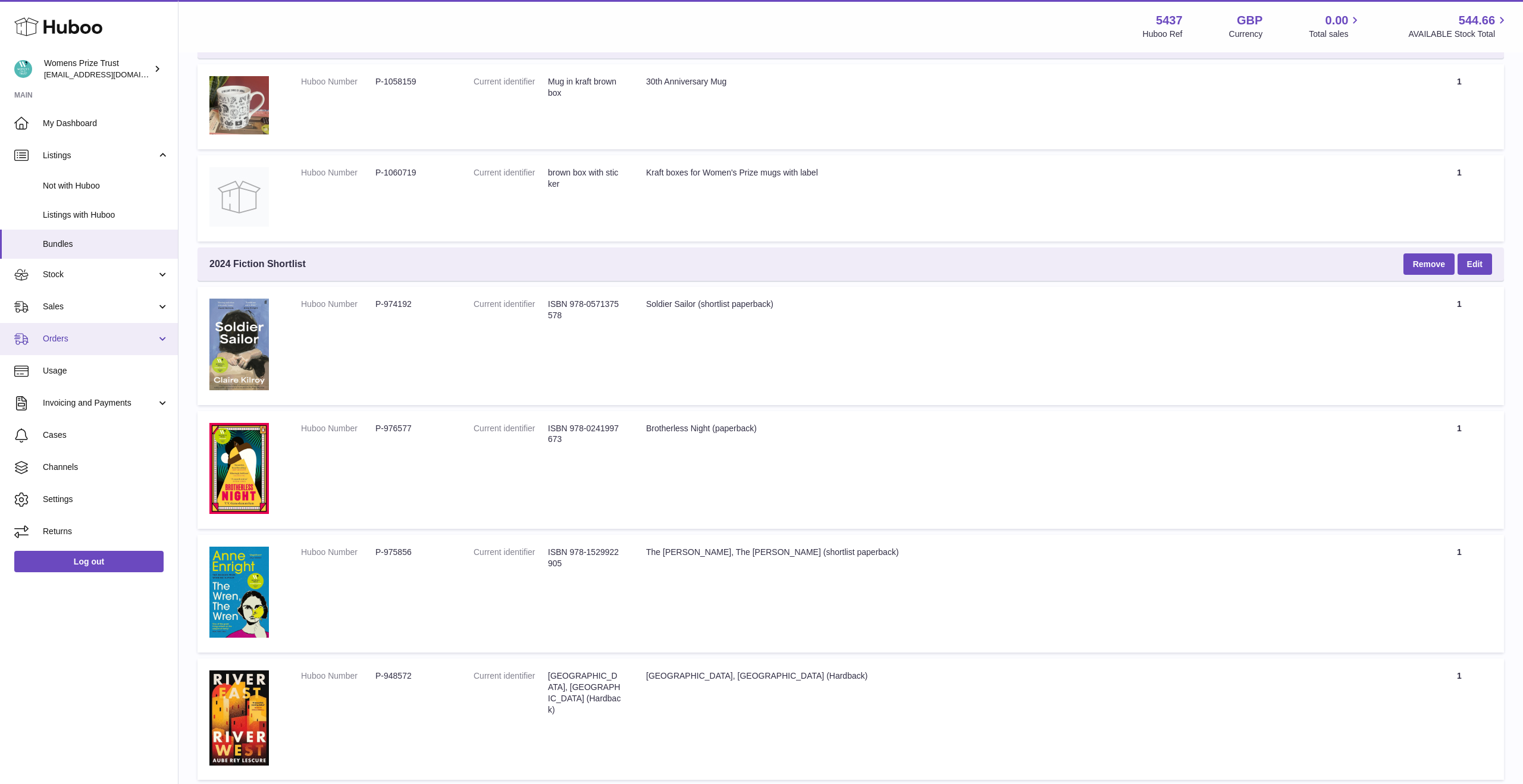
click at [139, 346] on link "Orders" at bounding box center [89, 339] width 178 height 32
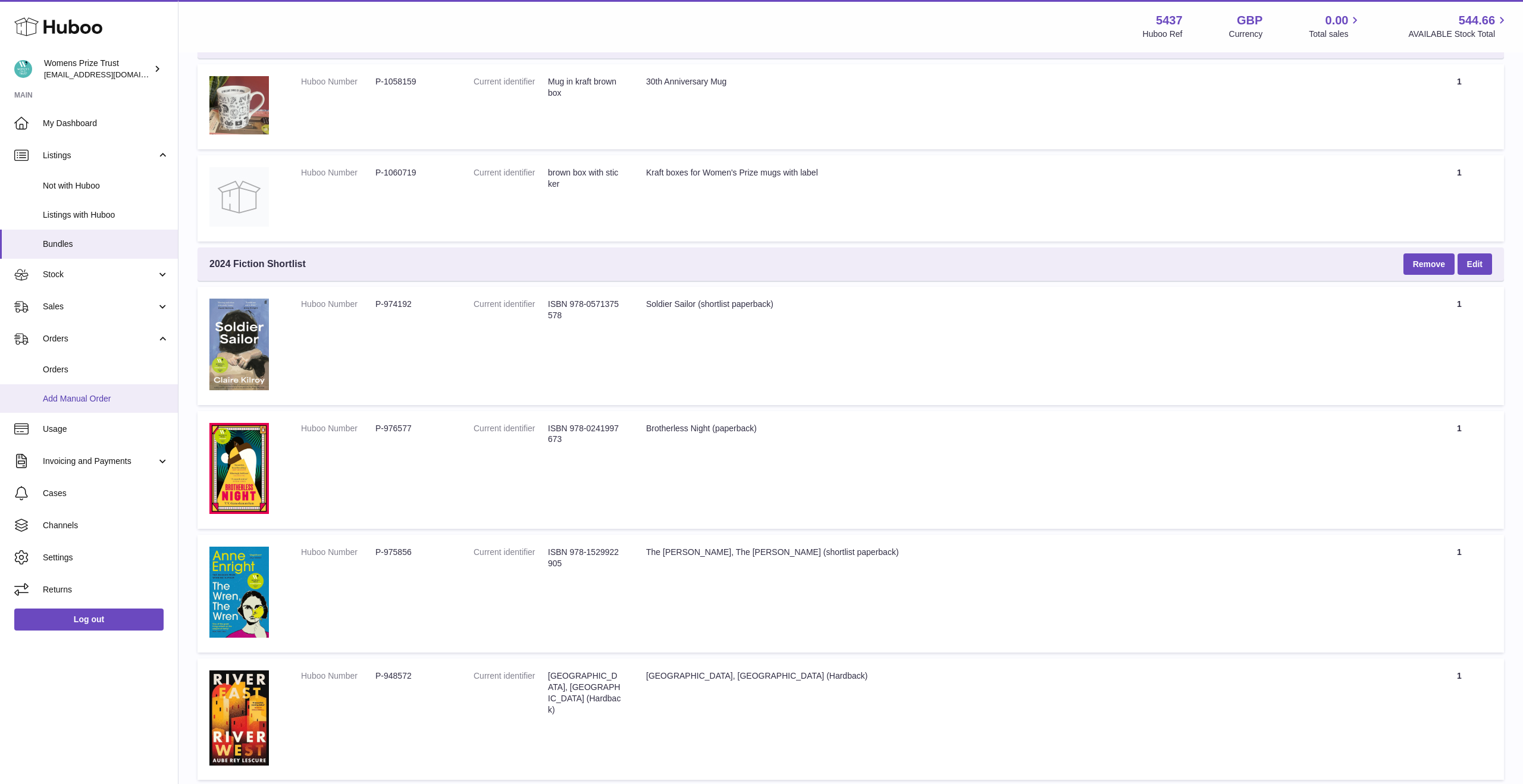
click at [95, 402] on span "Add Manual Order" at bounding box center [105, 399] width 126 height 11
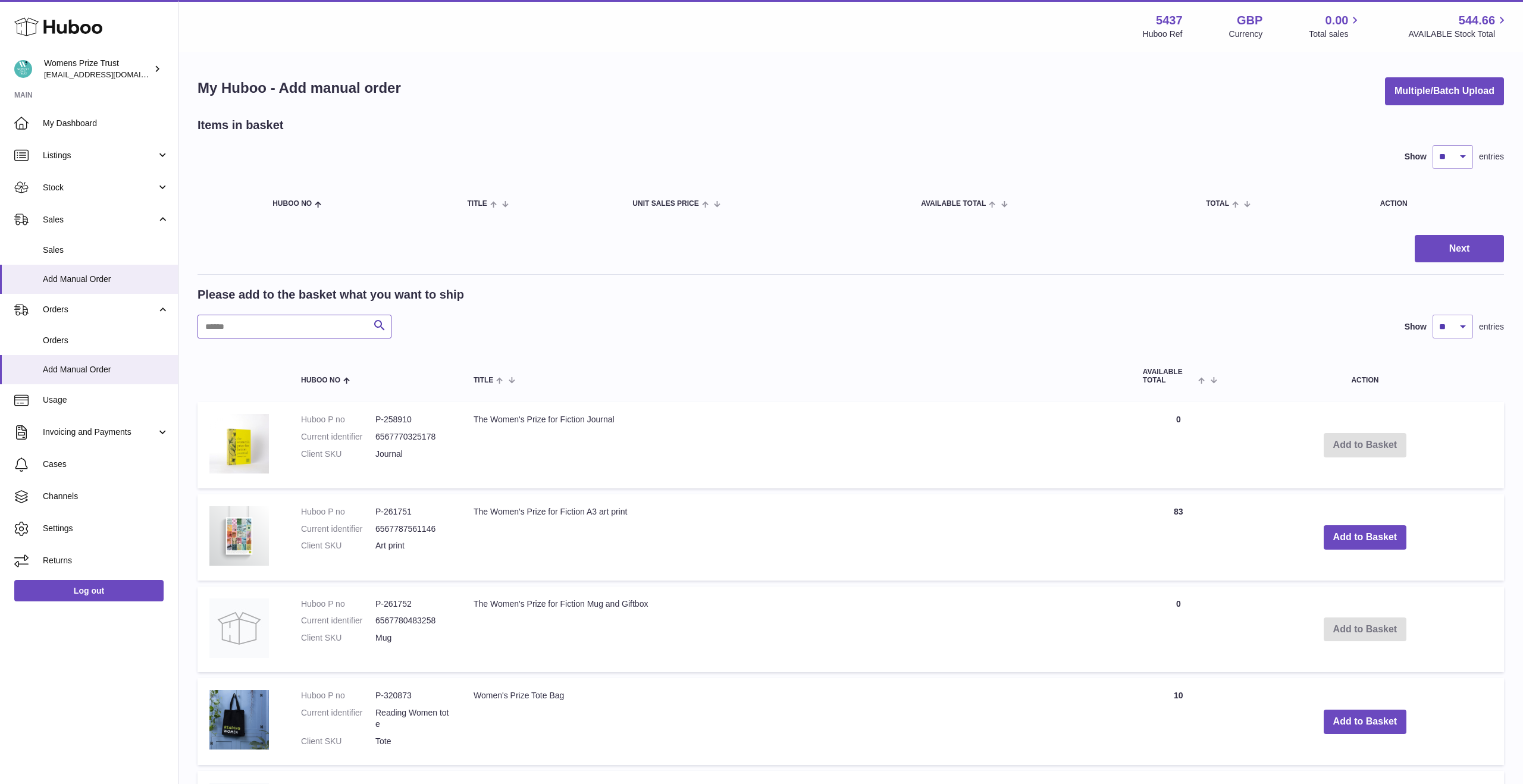
click at [275, 333] on input "text" at bounding box center [294, 326] width 194 height 23
click at [1454, 246] on button "Next" at bounding box center [1459, 249] width 89 height 28
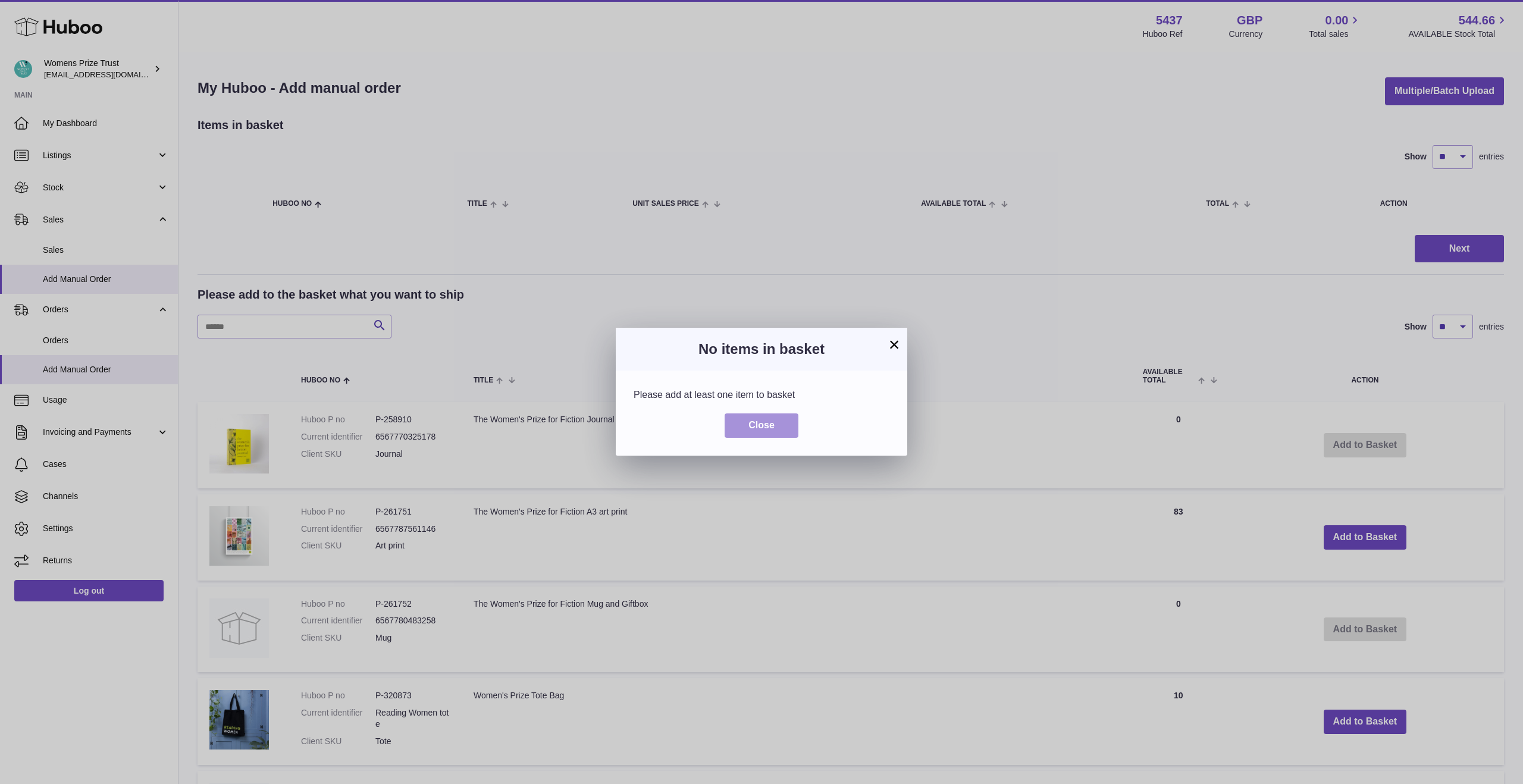
click at [784, 431] on button "Close" at bounding box center [762, 426] width 74 height 24
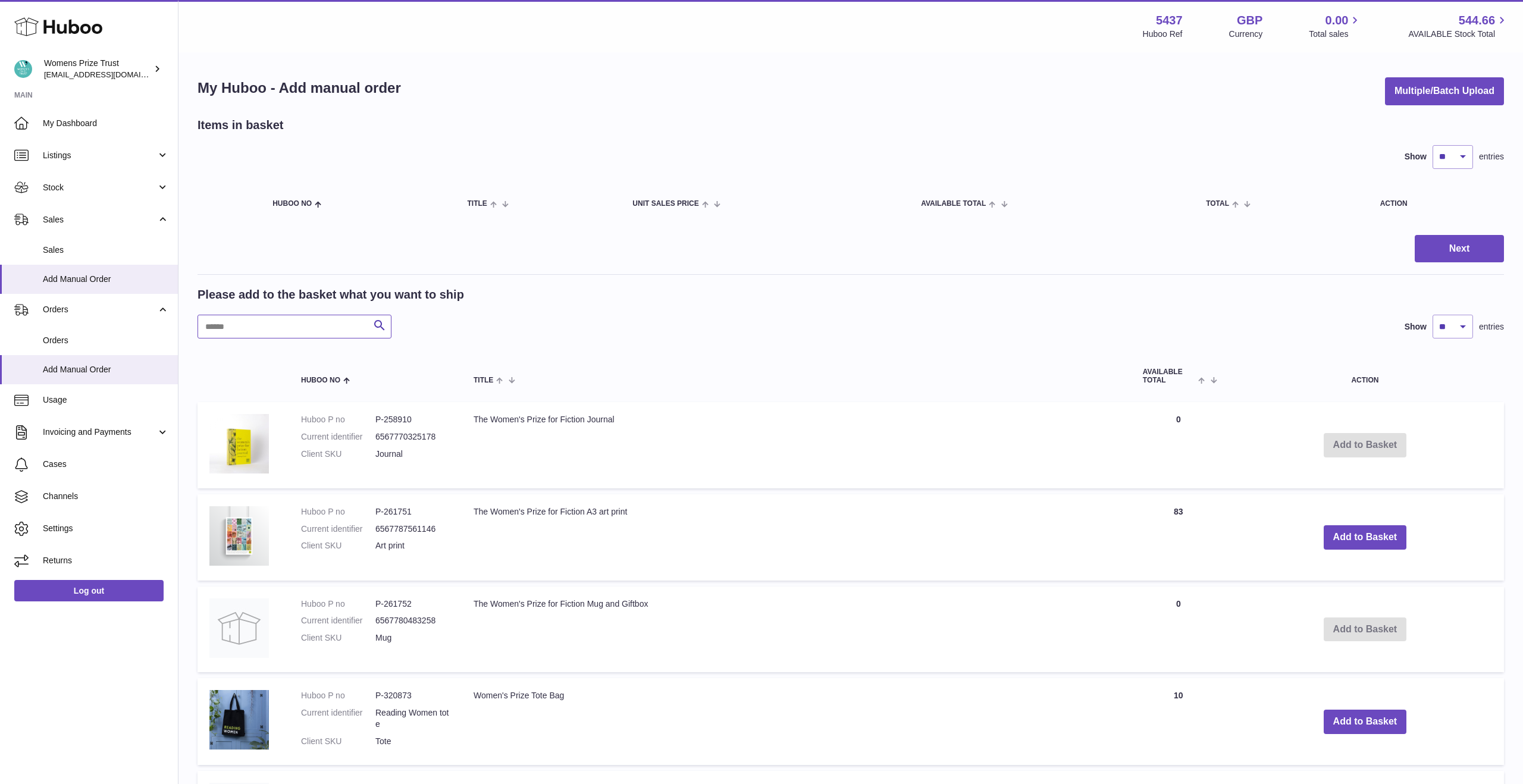
click at [302, 330] on input "text" at bounding box center [294, 326] width 194 height 23
paste input "*******"
type input "*******"
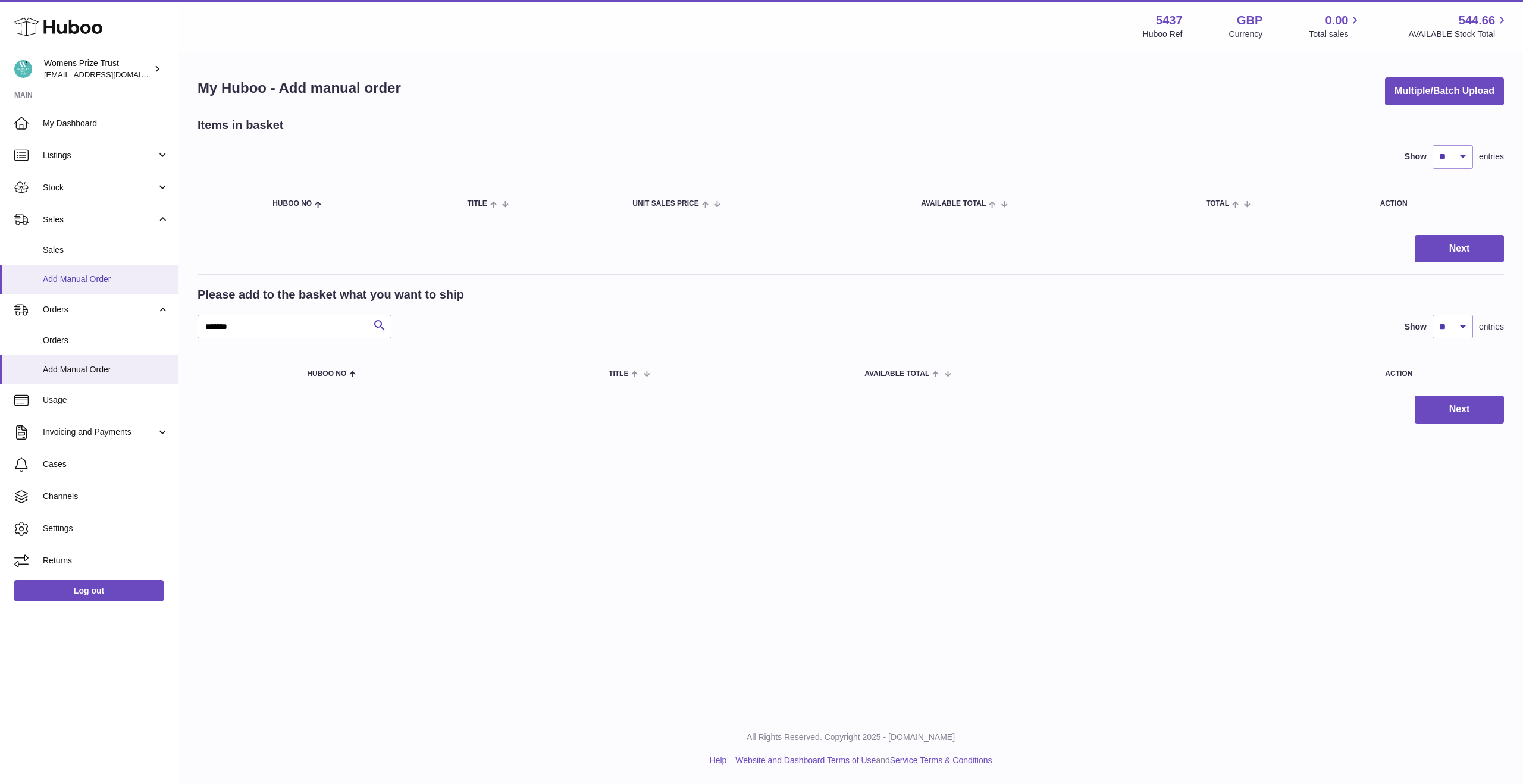
click at [85, 286] on link "Add Manual Order" at bounding box center [89, 279] width 178 height 29
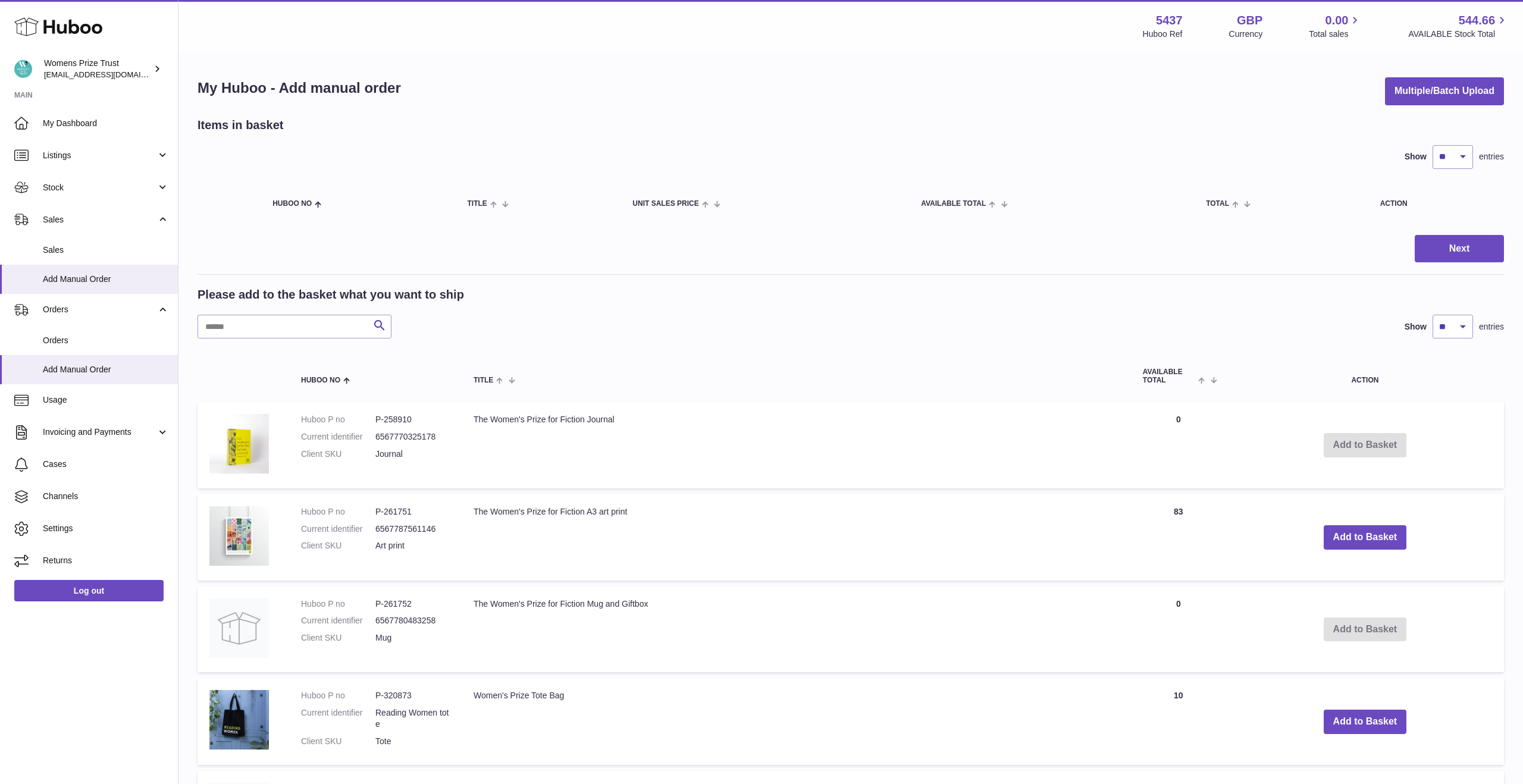
click at [486, 618] on td "The Women's Prize for Fiction Mug and Giftbox" at bounding box center [796, 629] width 670 height 86
click at [487, 603] on td "The Women's Prize for Fiction Mug and Giftbox" at bounding box center [796, 629] width 670 height 86
click at [267, 618] on img at bounding box center [239, 628] width 60 height 60
